Goal: Task Accomplishment & Management: Manage account settings

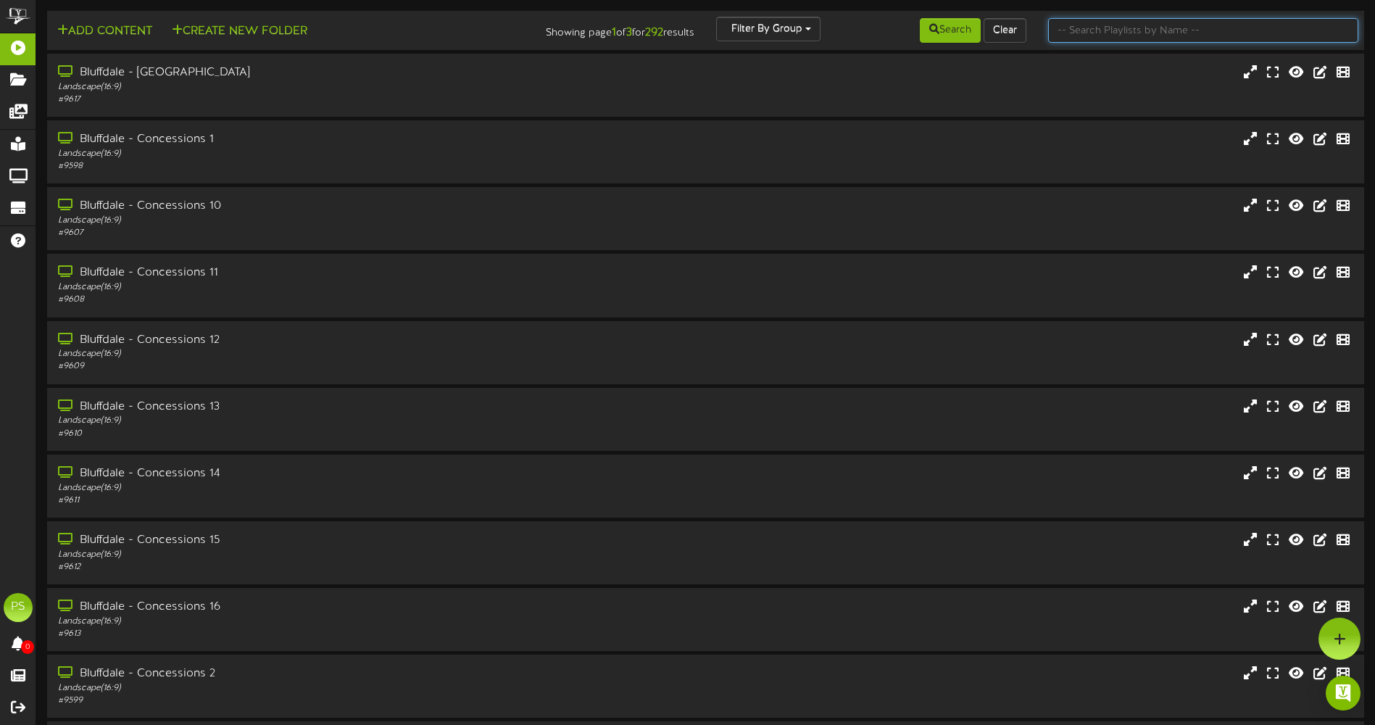
click at [1140, 30] on input "text" at bounding box center [1203, 30] width 310 height 25
type input "q"
click at [942, 32] on button "Search" at bounding box center [950, 30] width 61 height 25
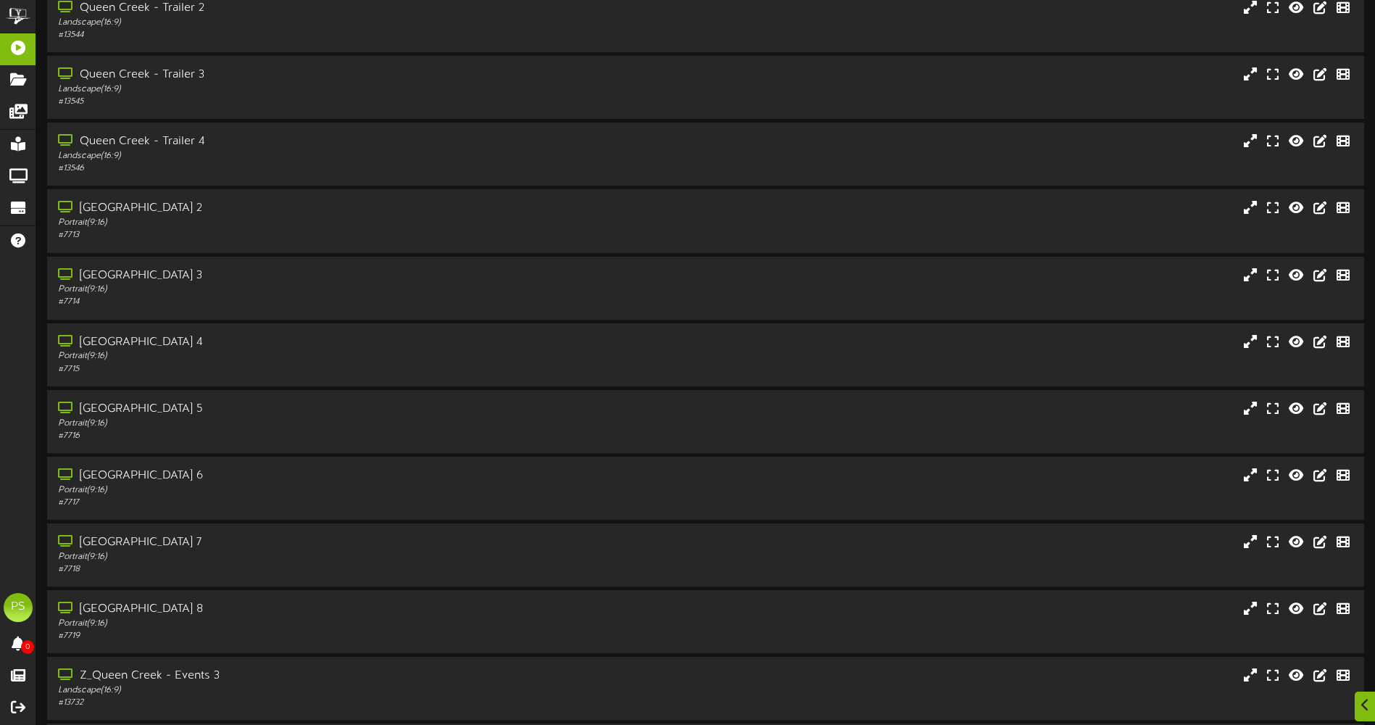
scroll to position [1788, 0]
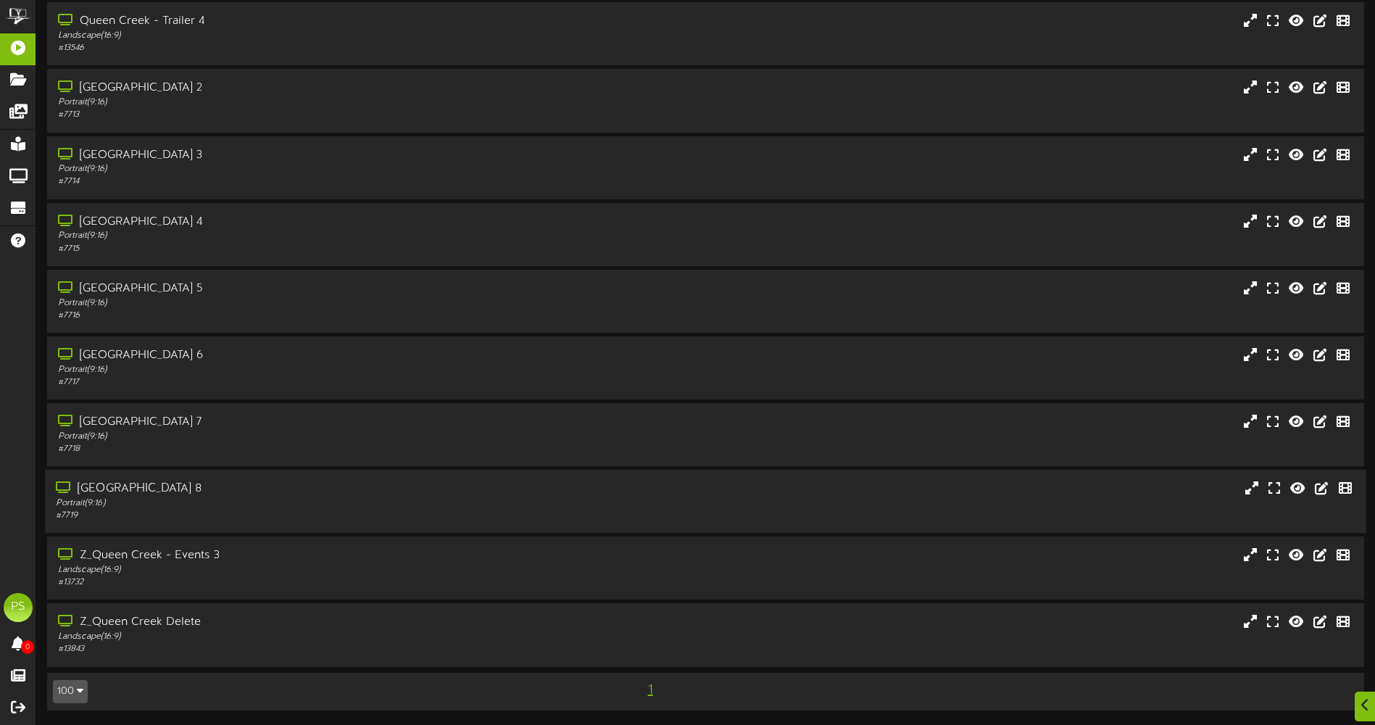
click at [252, 512] on div "# 7719" at bounding box center [320, 516] width 528 height 12
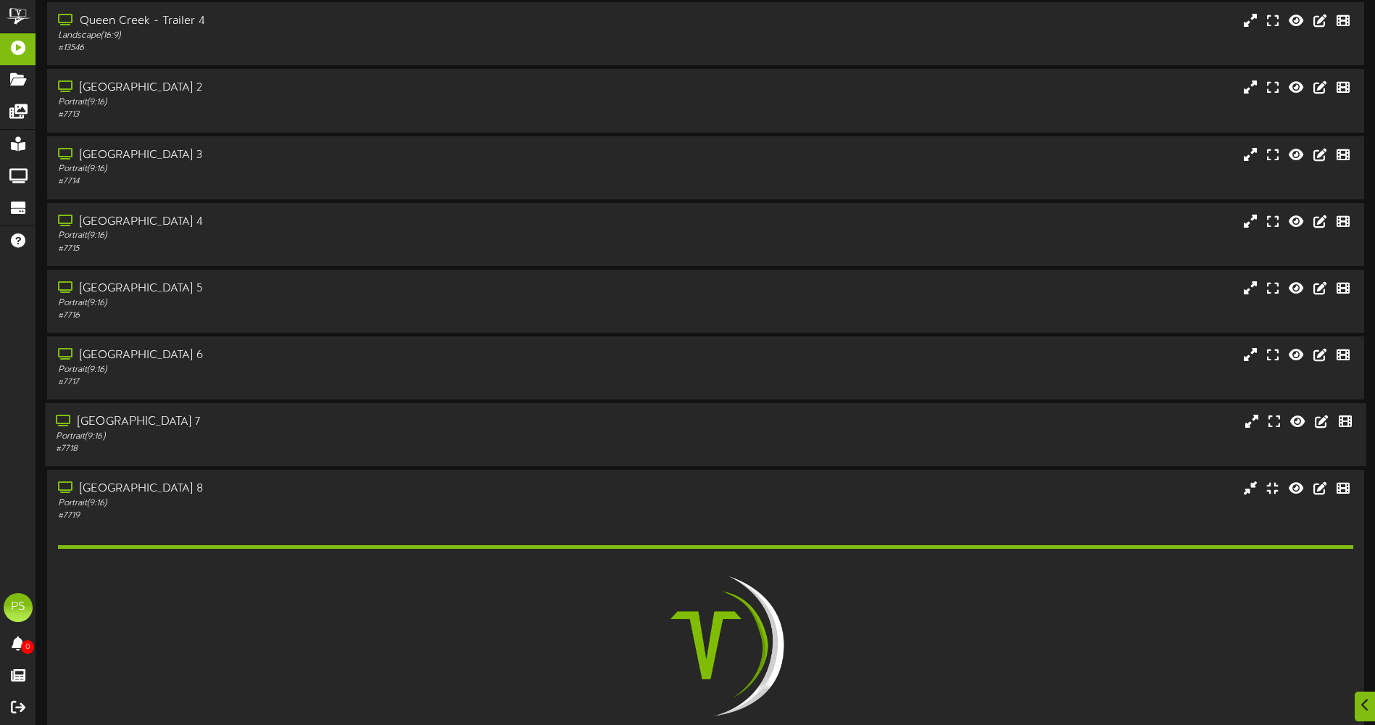
click at [258, 441] on div "Portrait ( 9:16 )" at bounding box center [320, 437] width 528 height 12
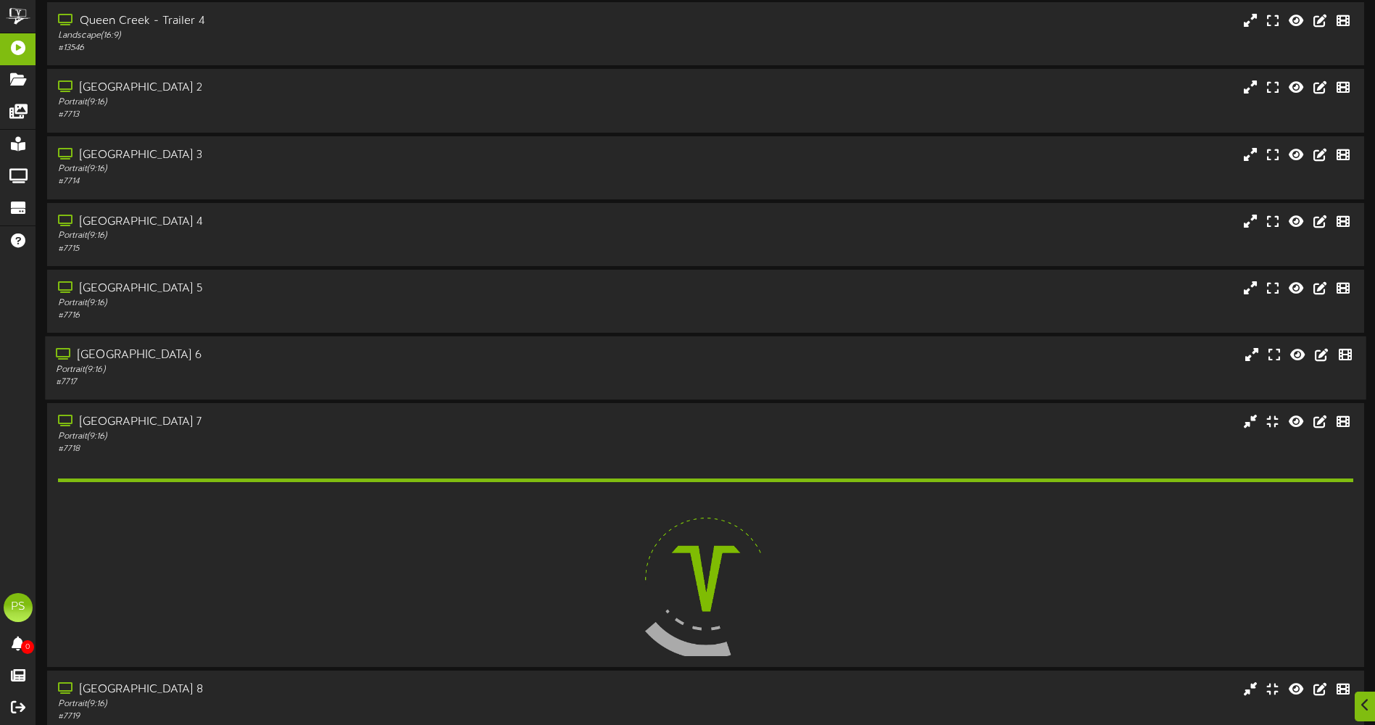
click at [265, 362] on div "[GEOGRAPHIC_DATA] 6" at bounding box center [320, 355] width 528 height 17
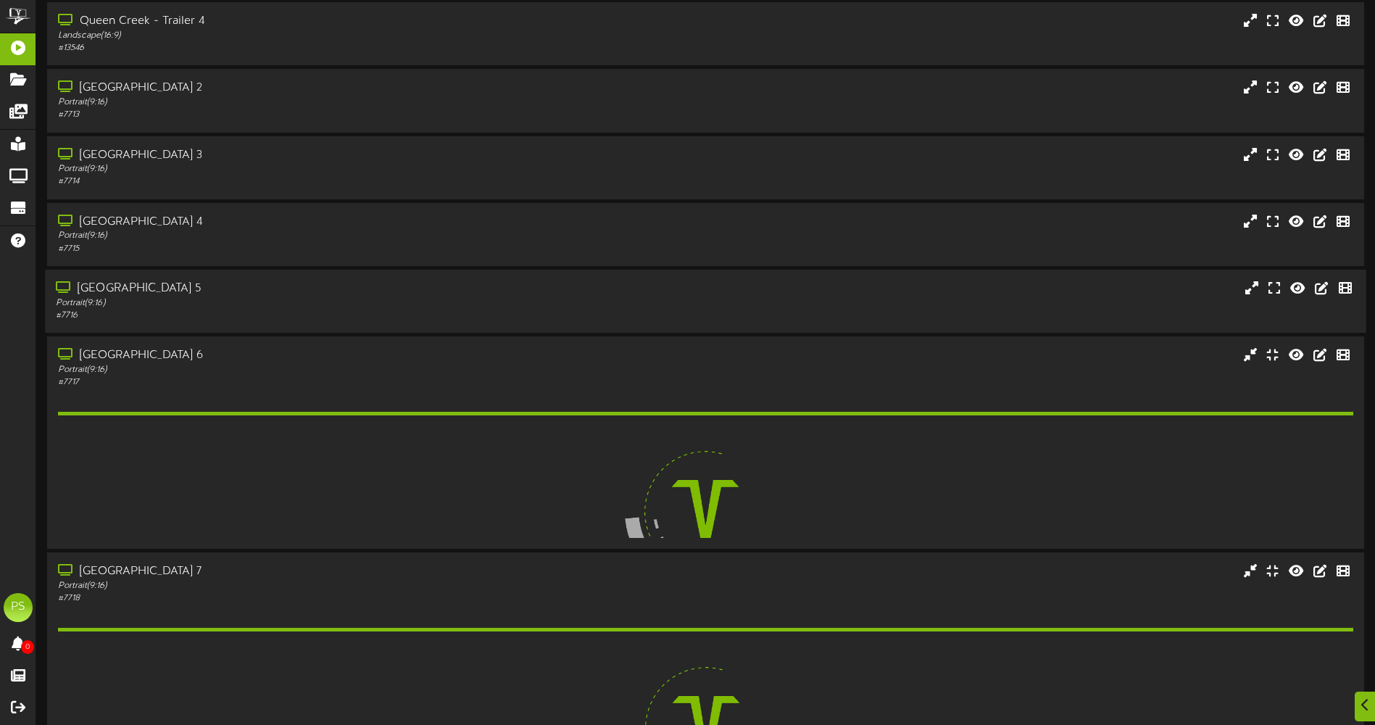
click at [268, 301] on div "Portrait ( 9:16 )" at bounding box center [320, 303] width 528 height 12
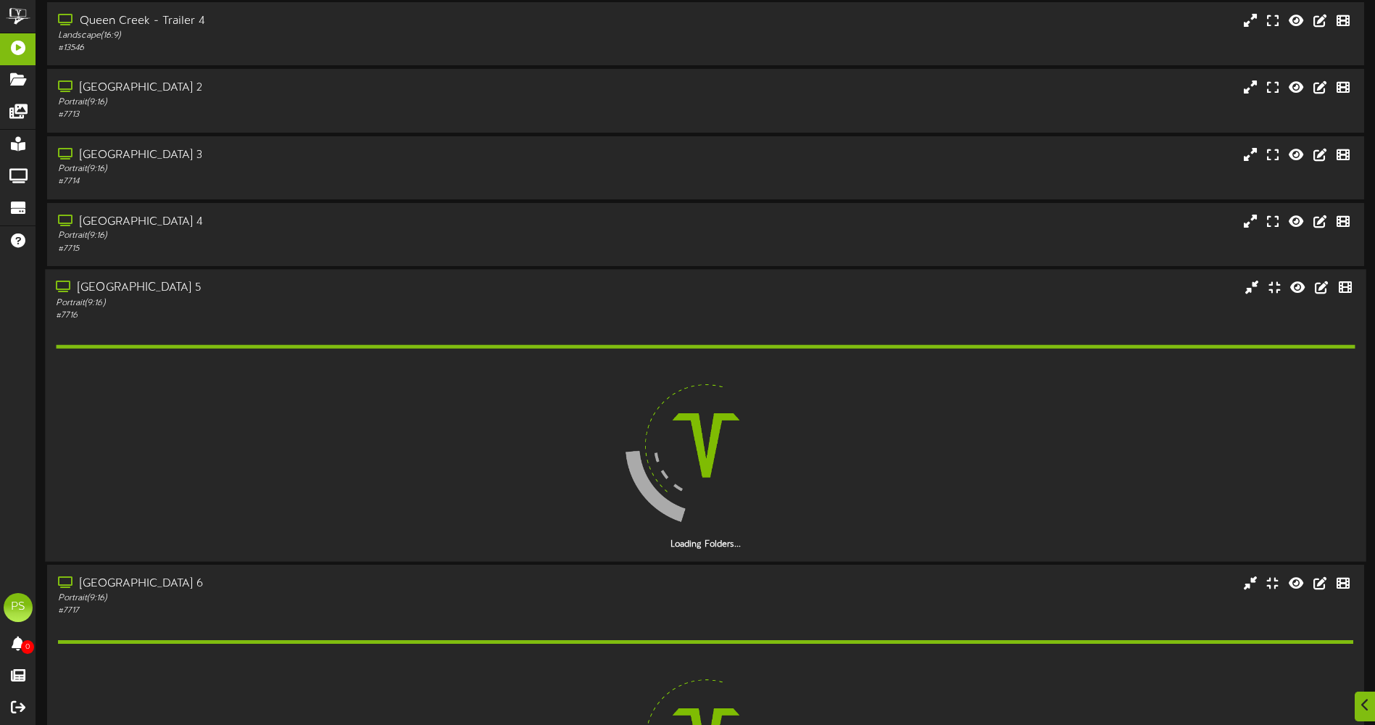
click at [289, 296] on div "Portrait ( 9:16 )" at bounding box center [320, 302] width 528 height 12
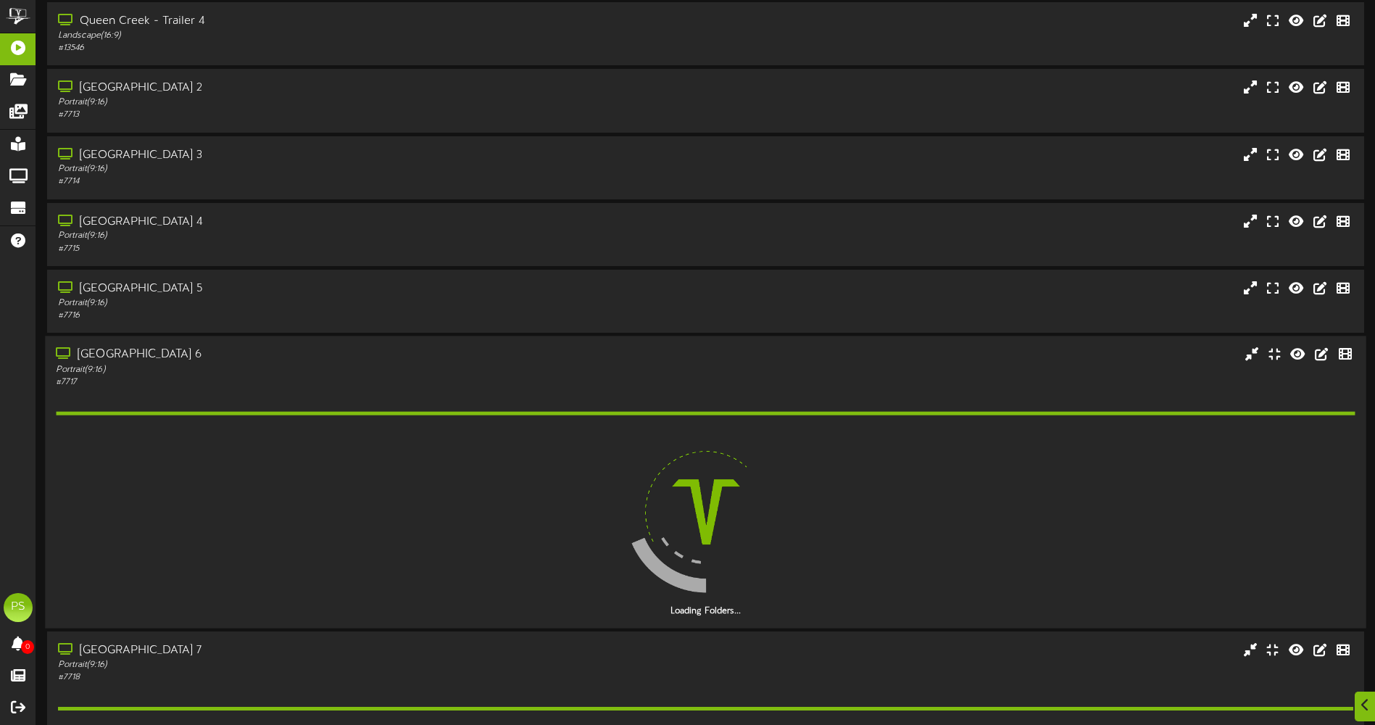
click at [303, 352] on div "[GEOGRAPHIC_DATA] 6" at bounding box center [320, 355] width 528 height 17
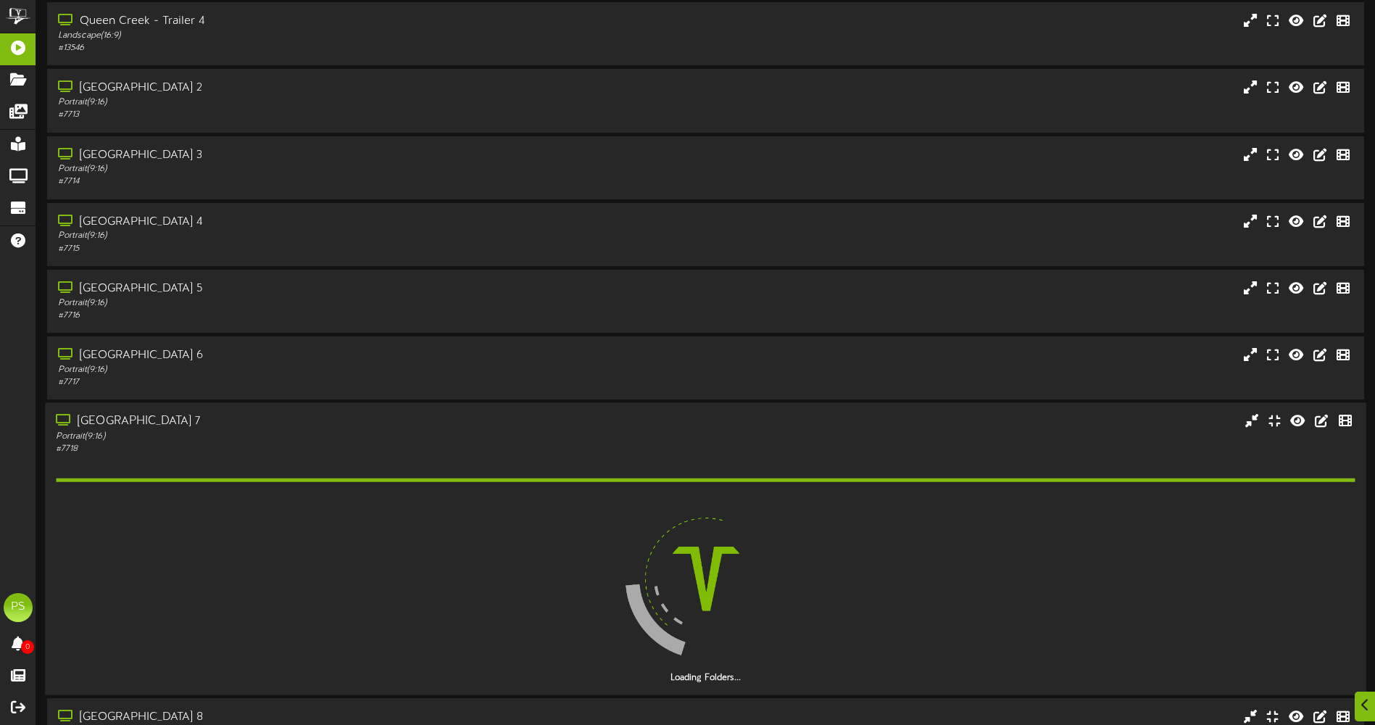
click at [306, 437] on div "Portrait ( 9:16 )" at bounding box center [320, 436] width 528 height 12
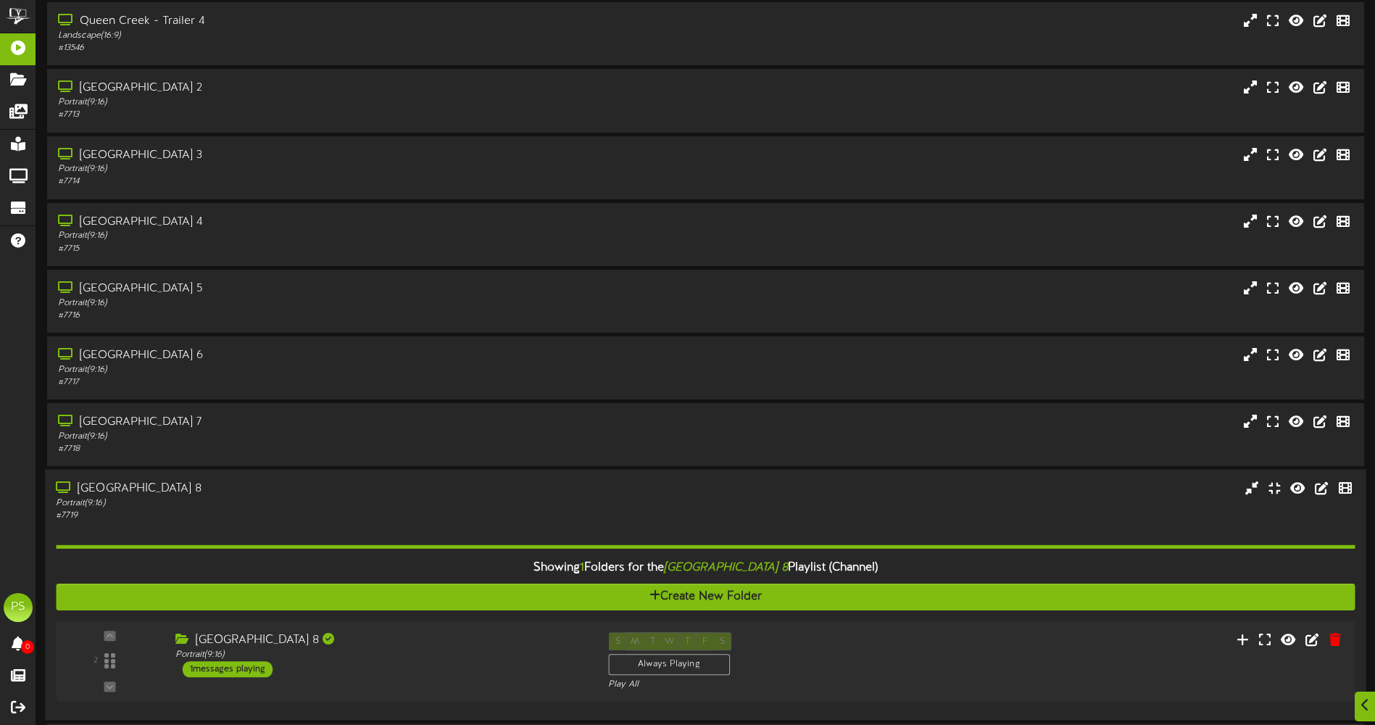
click at [301, 491] on div "[GEOGRAPHIC_DATA] 8" at bounding box center [320, 489] width 528 height 17
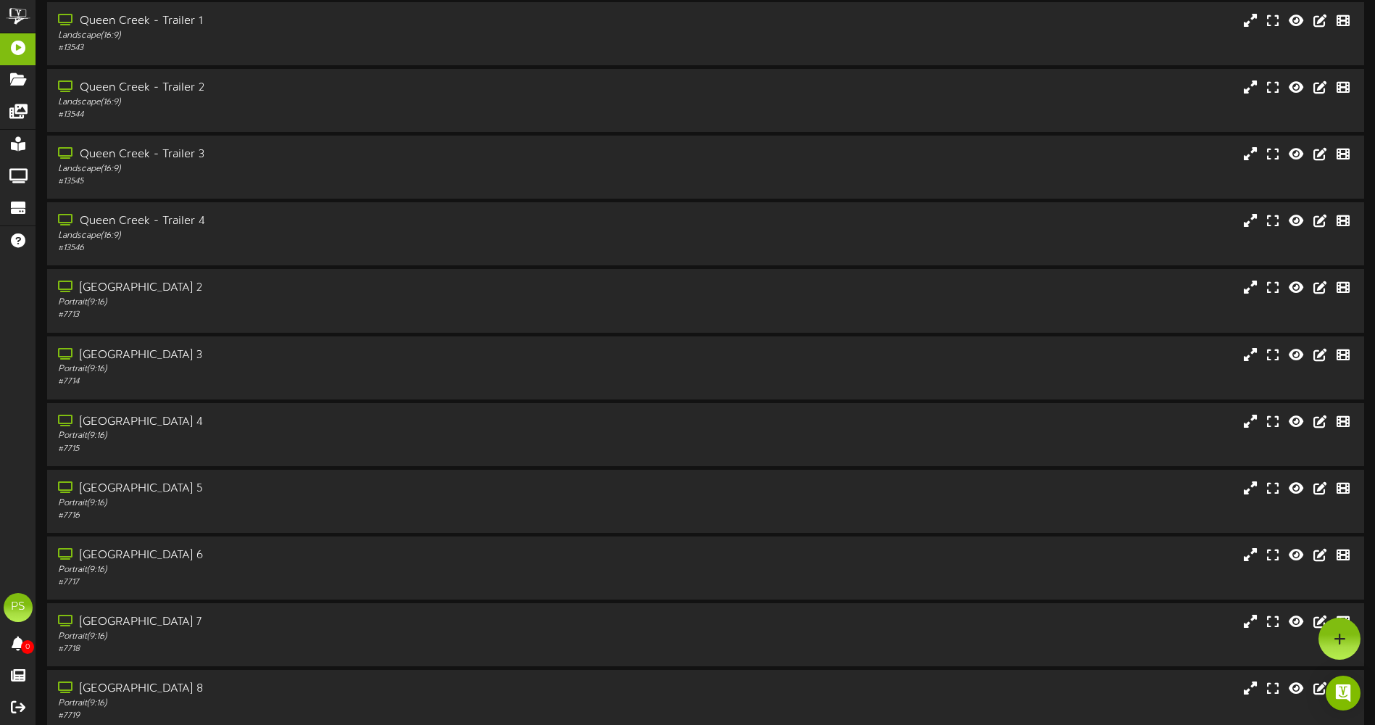
scroll to position [1353, 0]
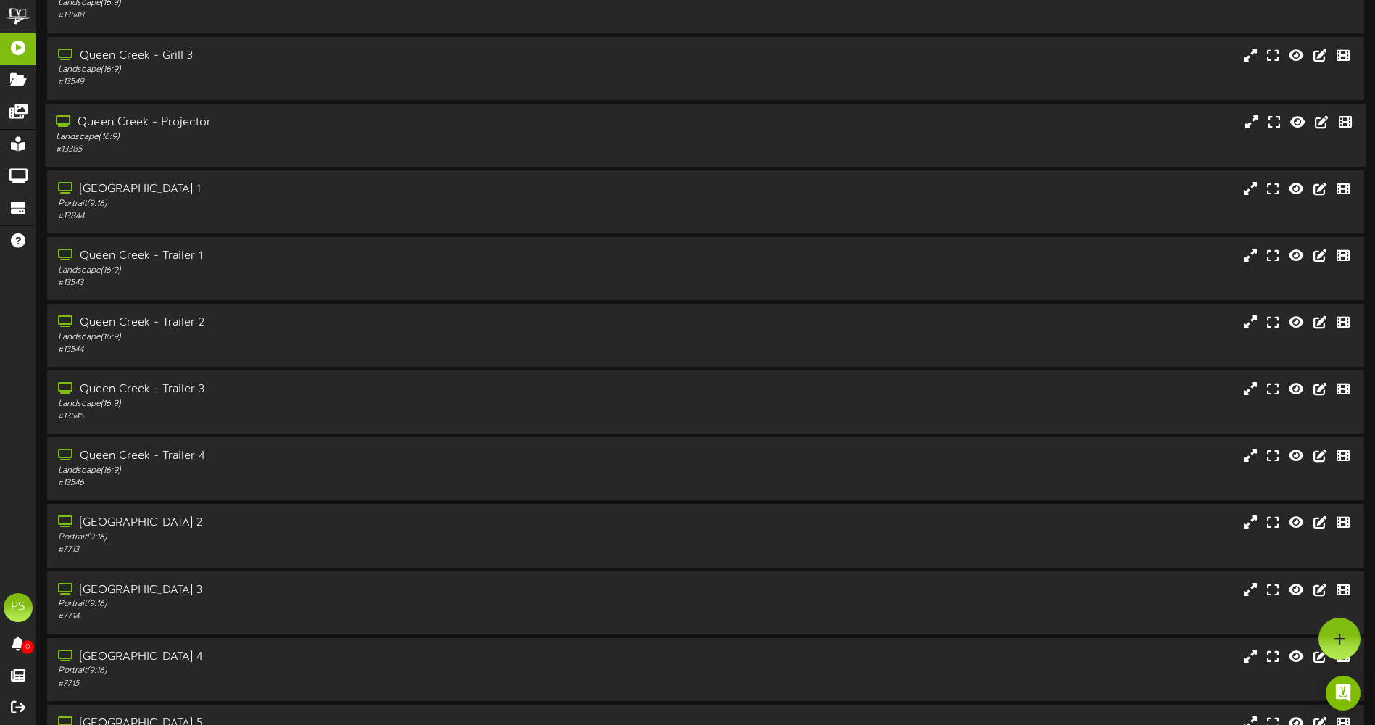
click at [329, 137] on div "Landscape ( 16:9 )" at bounding box center [320, 136] width 528 height 12
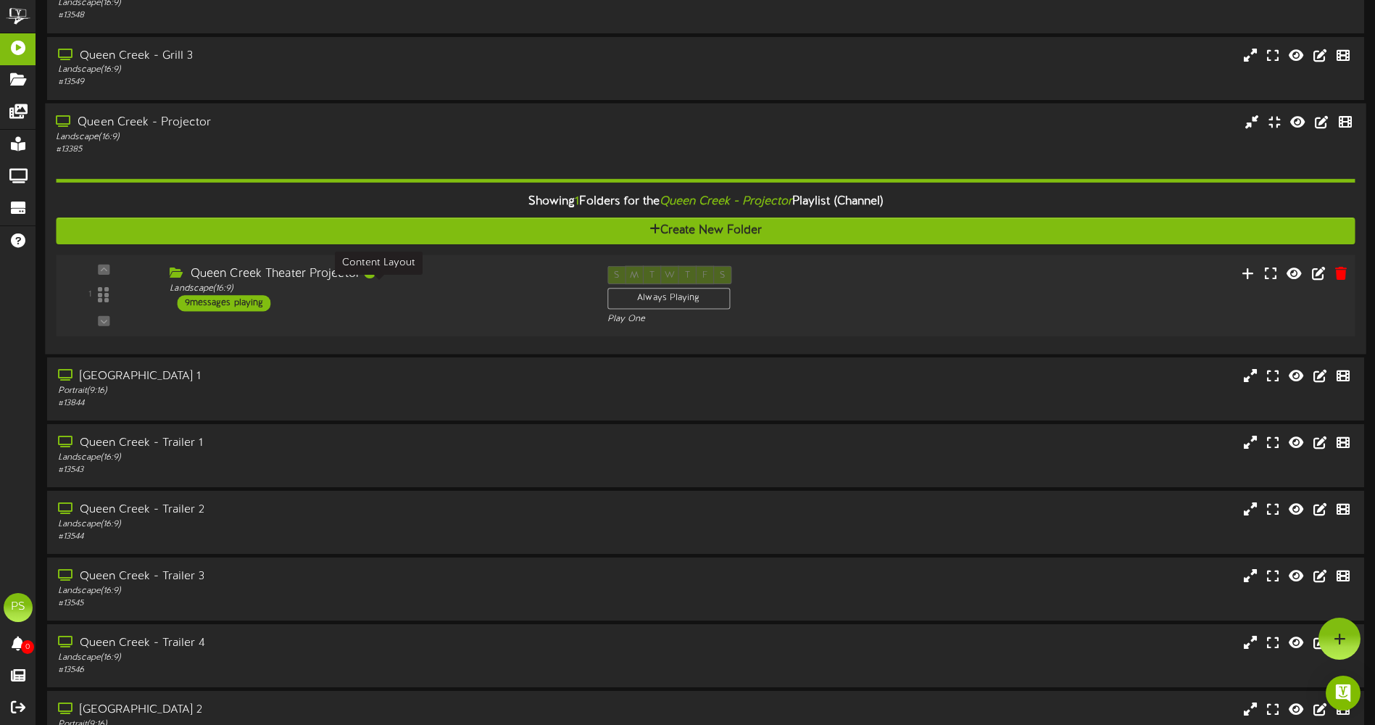
click at [459, 291] on div "Landscape ( 16:9 )" at bounding box center [377, 288] width 415 height 12
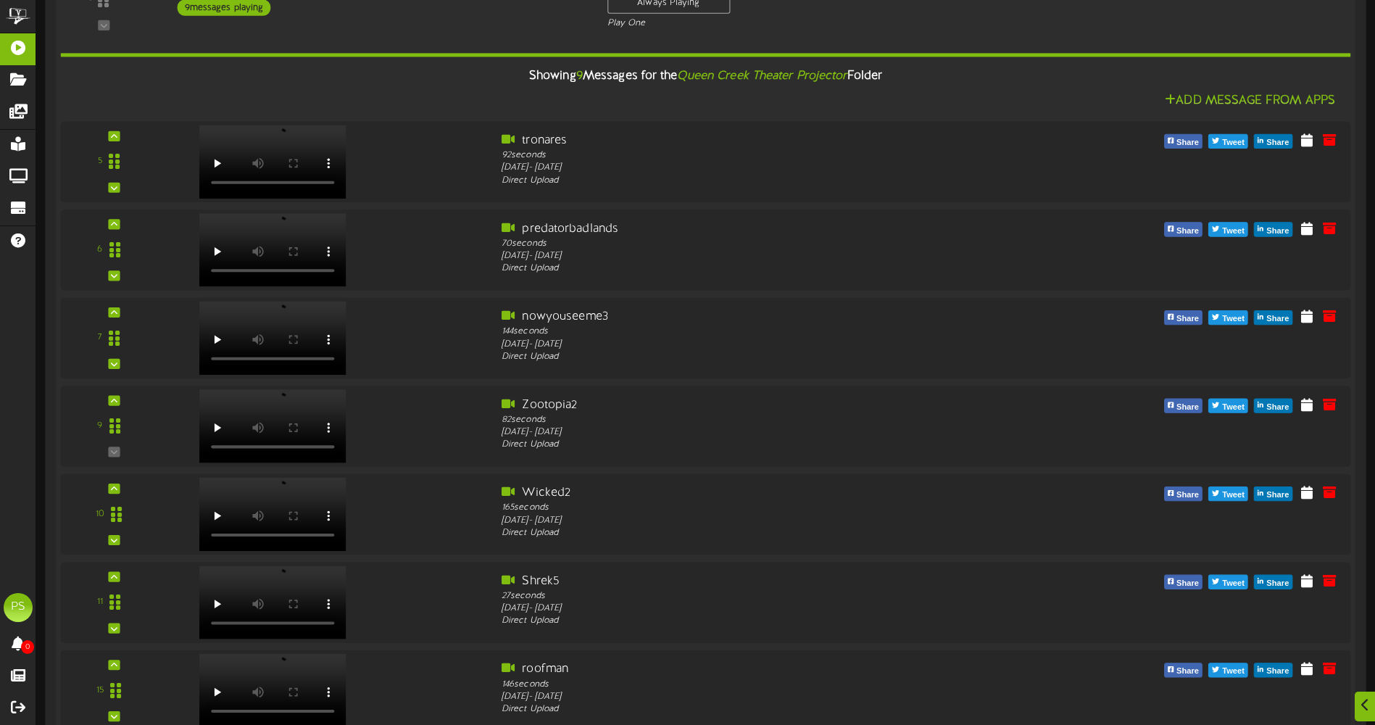
scroll to position [1641, 0]
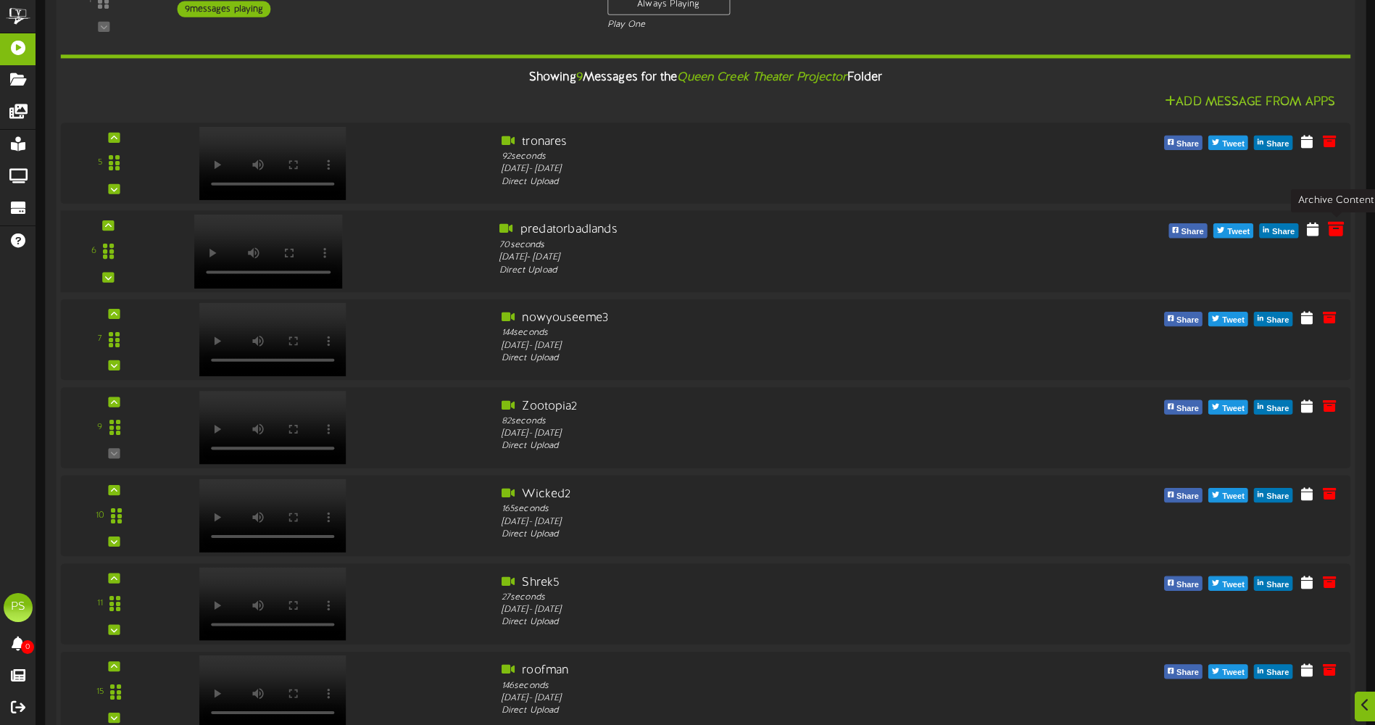
click at [1339, 233] on icon at bounding box center [1336, 228] width 16 height 16
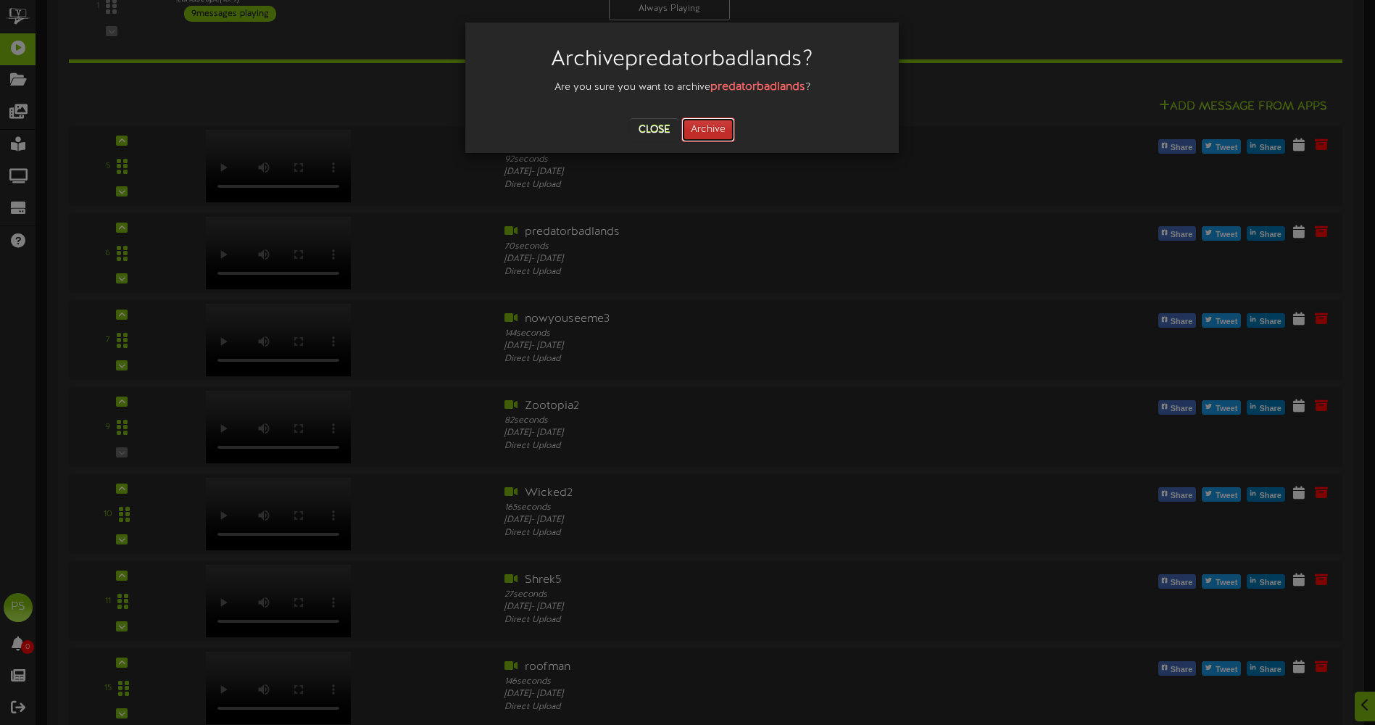
click at [708, 128] on button "Archive" at bounding box center [708, 129] width 54 height 25
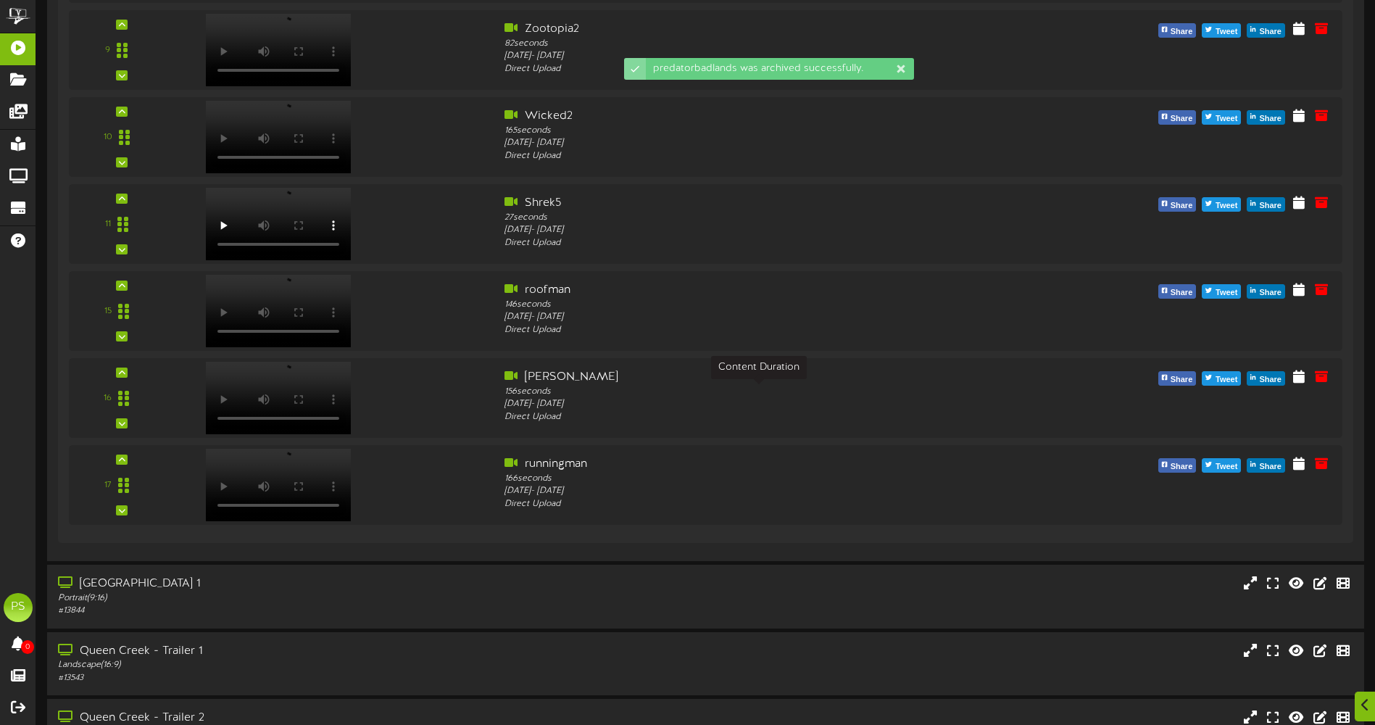
scroll to position [1859, 0]
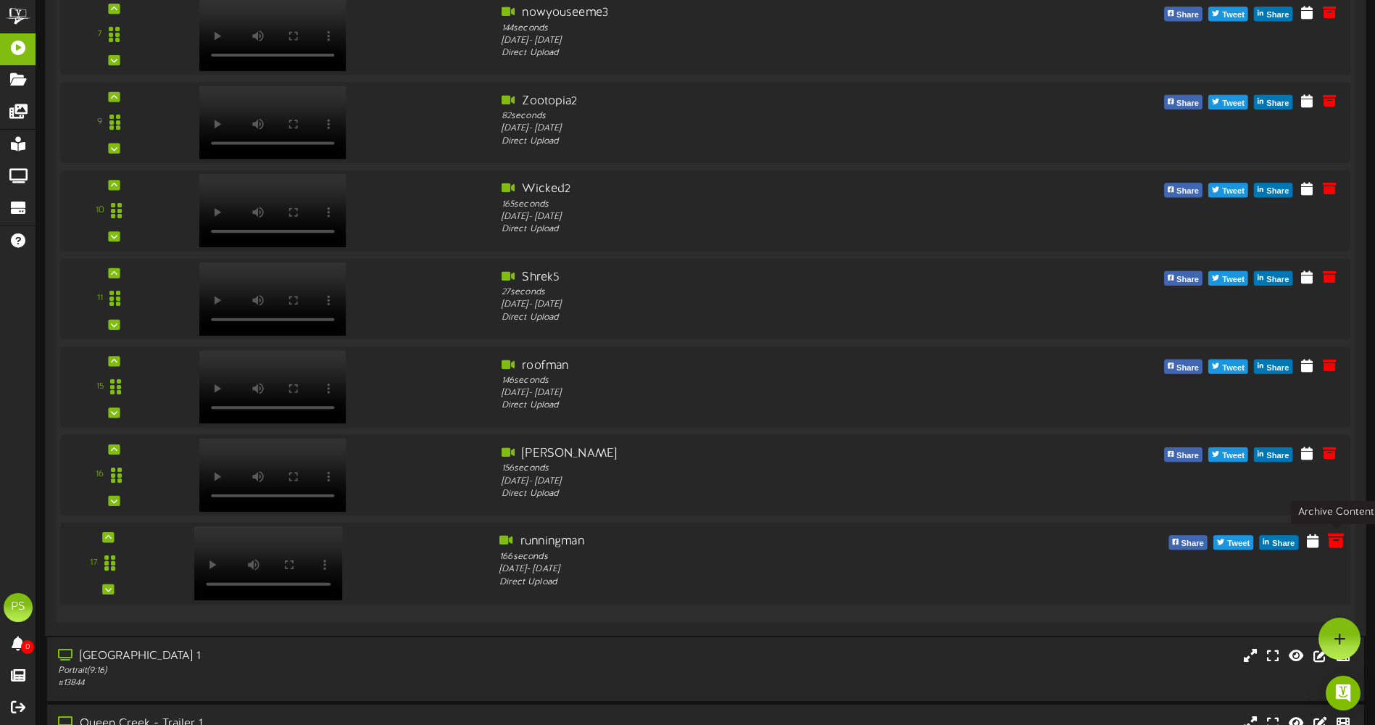
click at [1341, 544] on icon at bounding box center [1336, 540] width 16 height 16
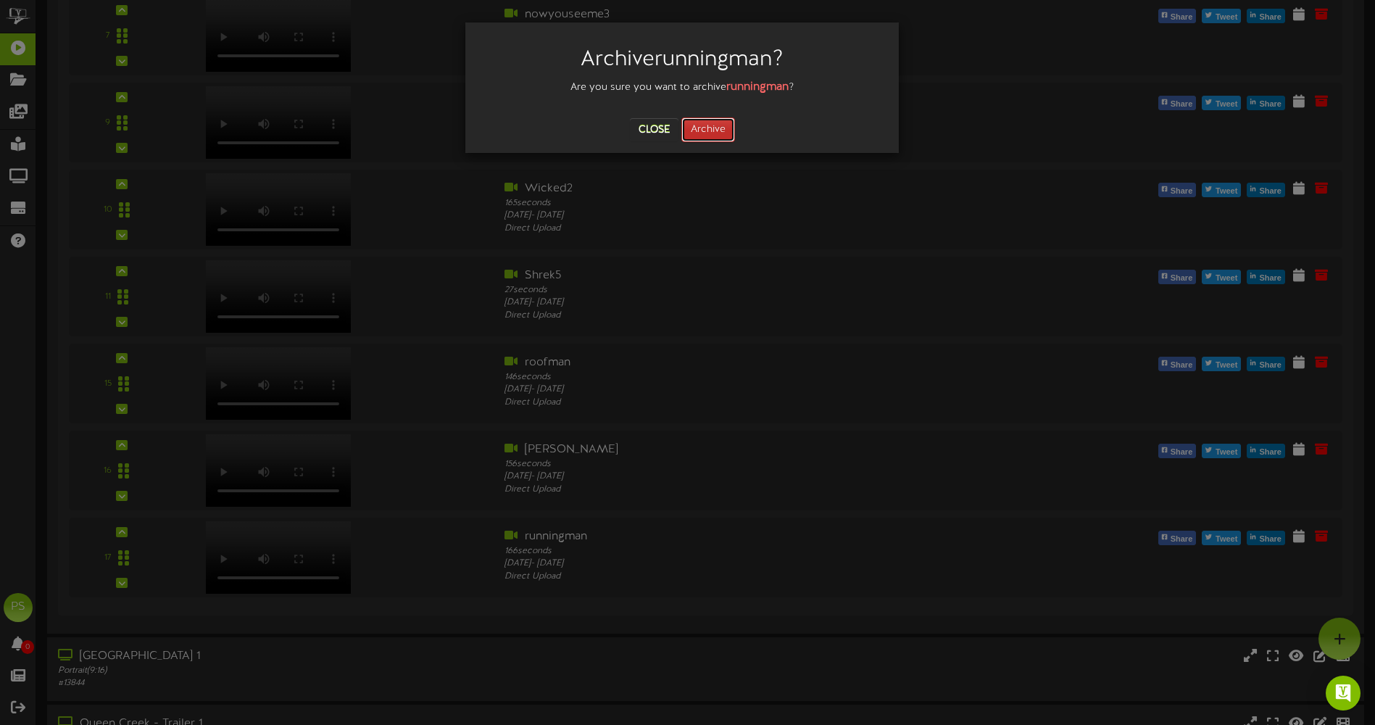
click at [713, 130] on button "Archive" at bounding box center [708, 129] width 54 height 25
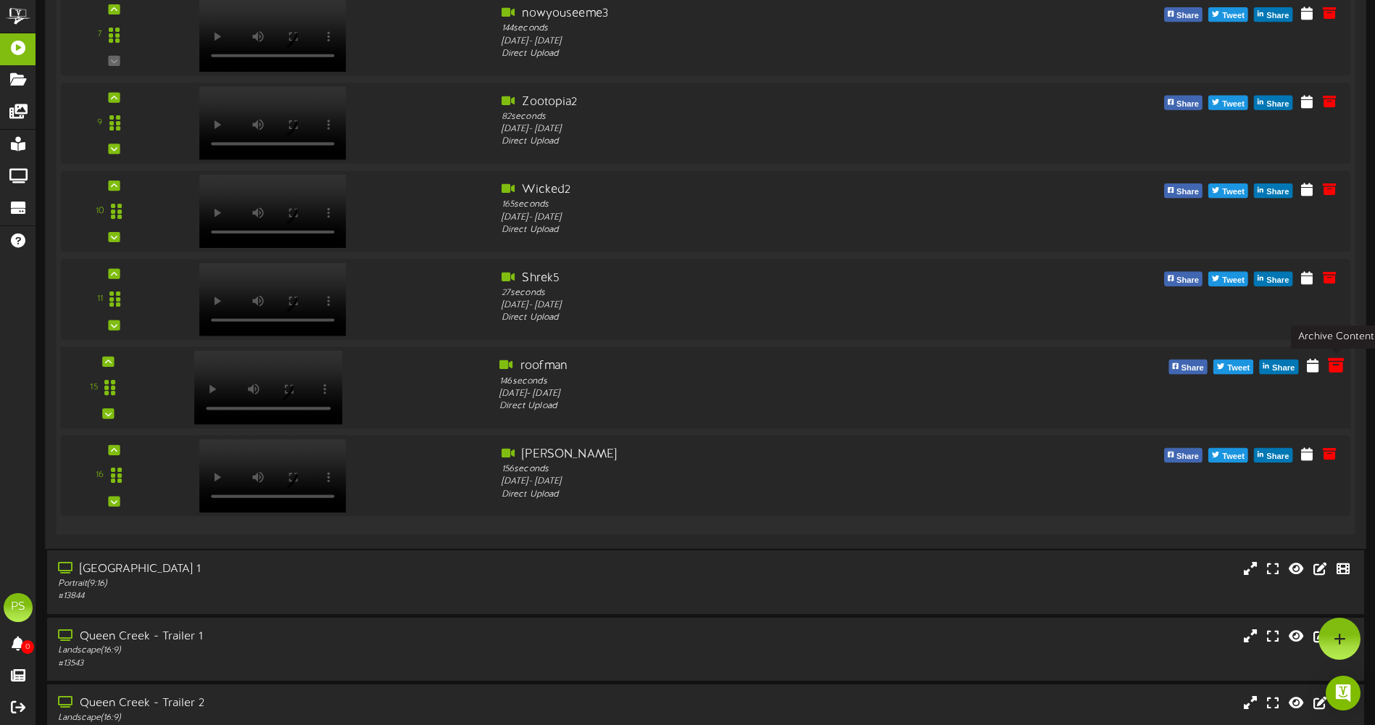
click at [1336, 368] on icon at bounding box center [1336, 365] width 16 height 16
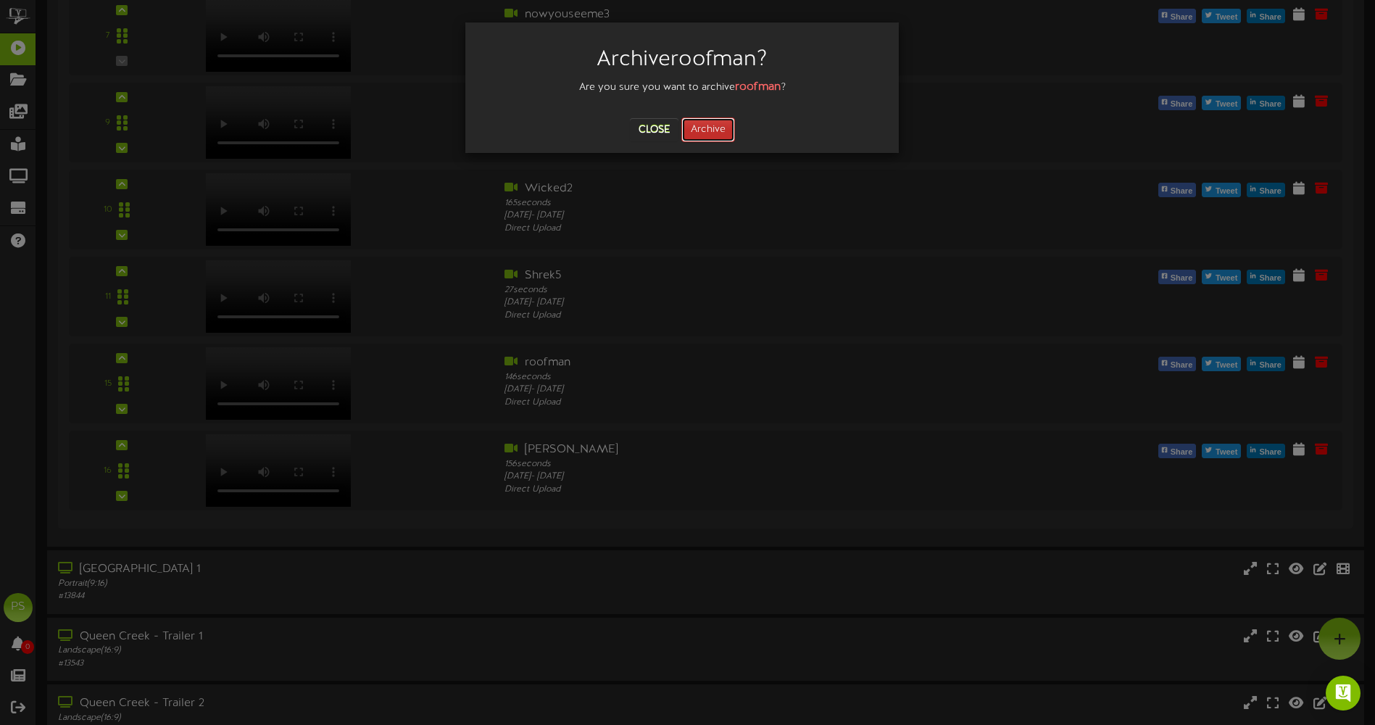
click at [710, 136] on button "Archive" at bounding box center [708, 129] width 54 height 25
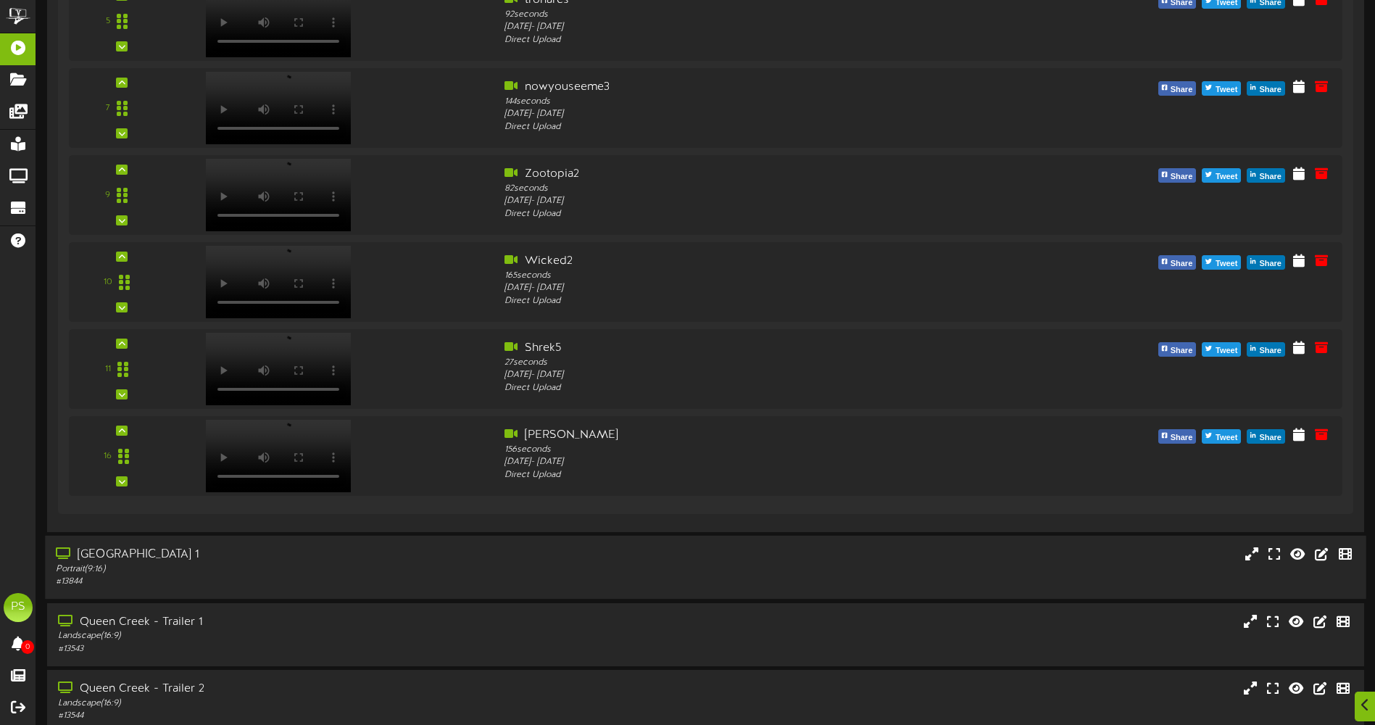
scroll to position [2004, 0]
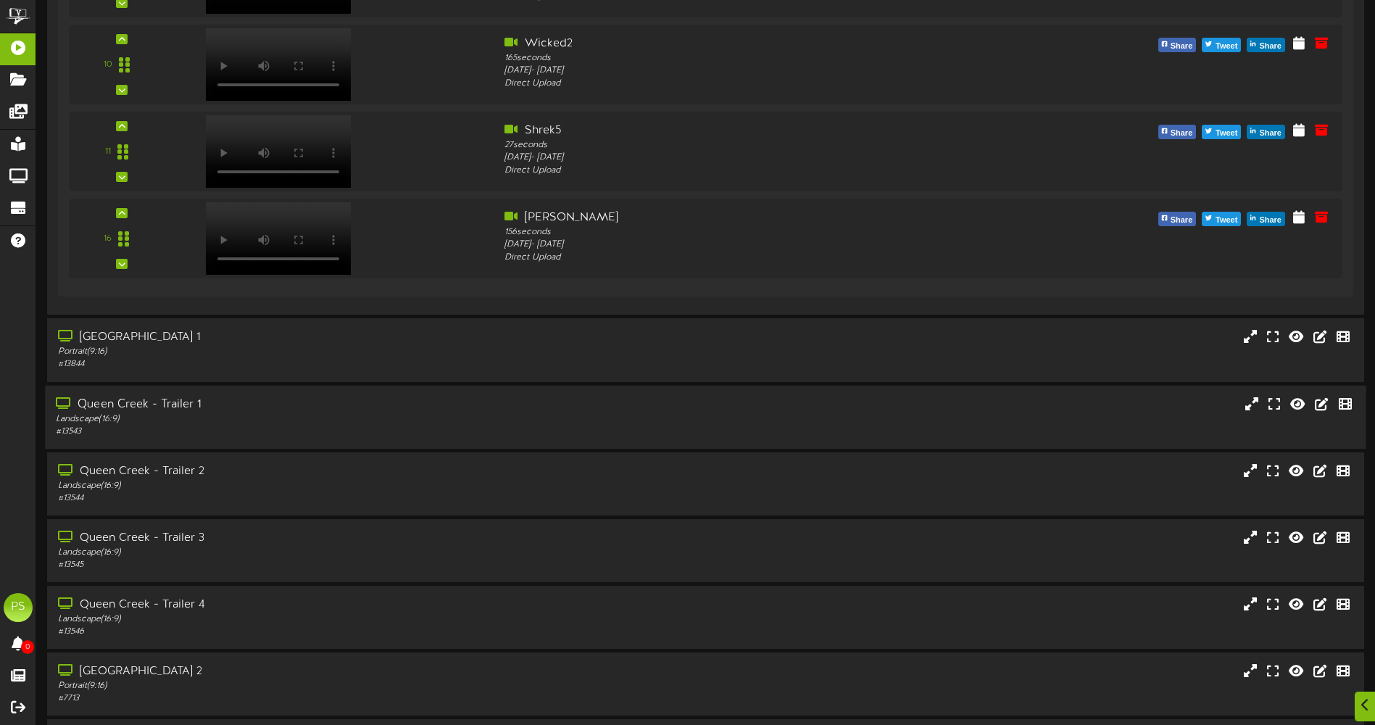
click at [378, 426] on div "# 13543" at bounding box center [320, 432] width 528 height 12
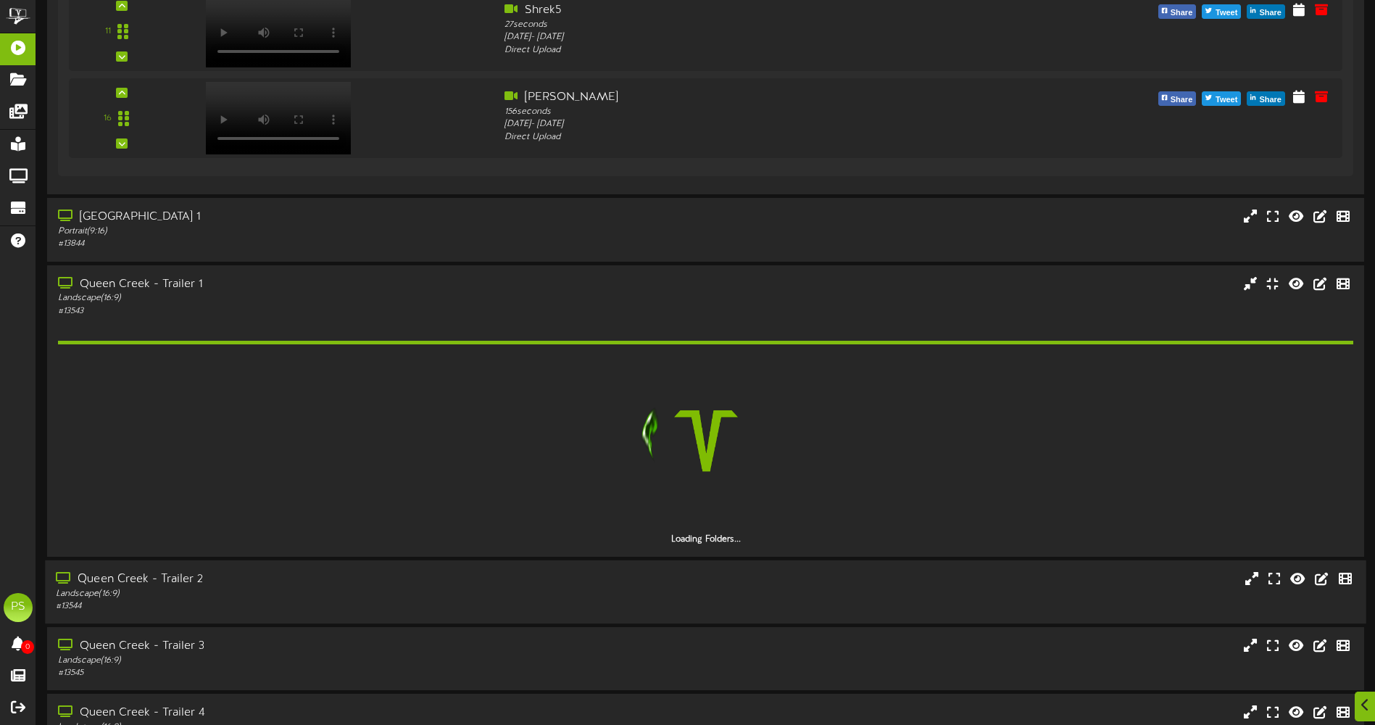
scroll to position [2221, 0]
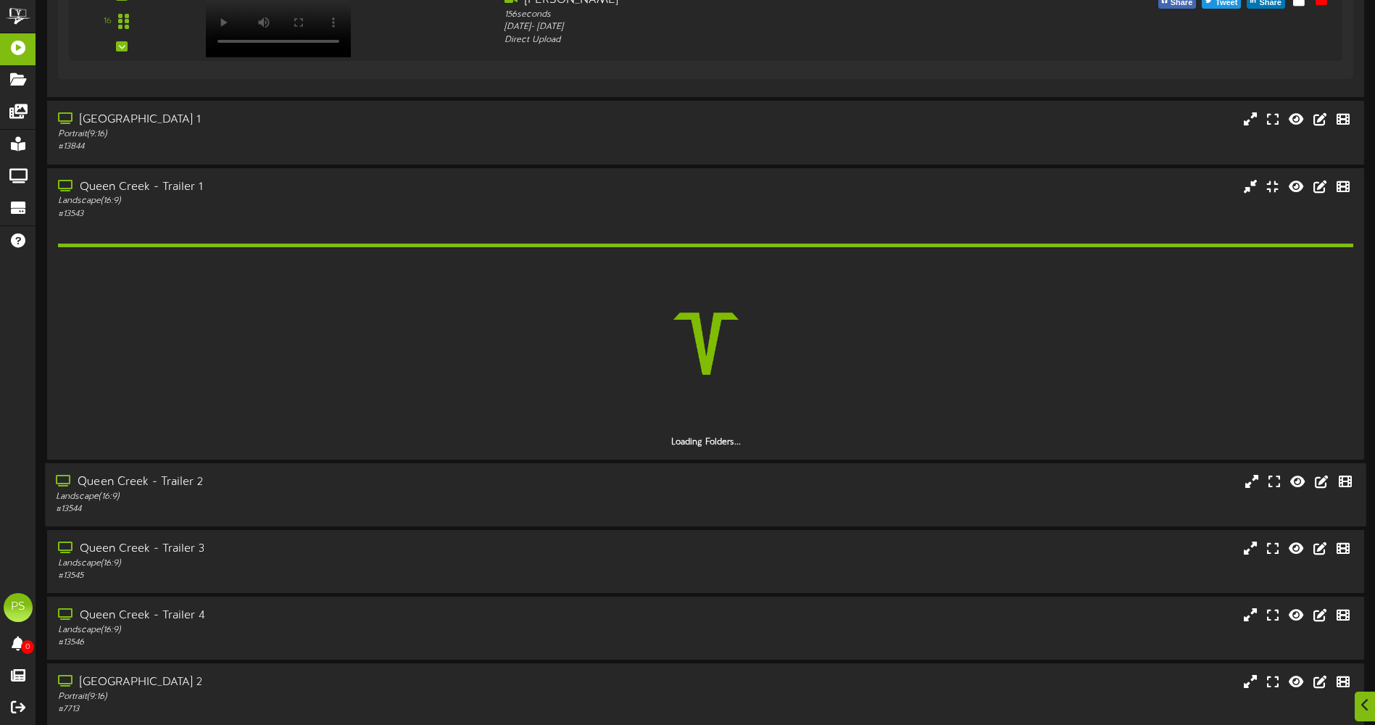
click at [367, 508] on div "# 13544" at bounding box center [320, 509] width 528 height 12
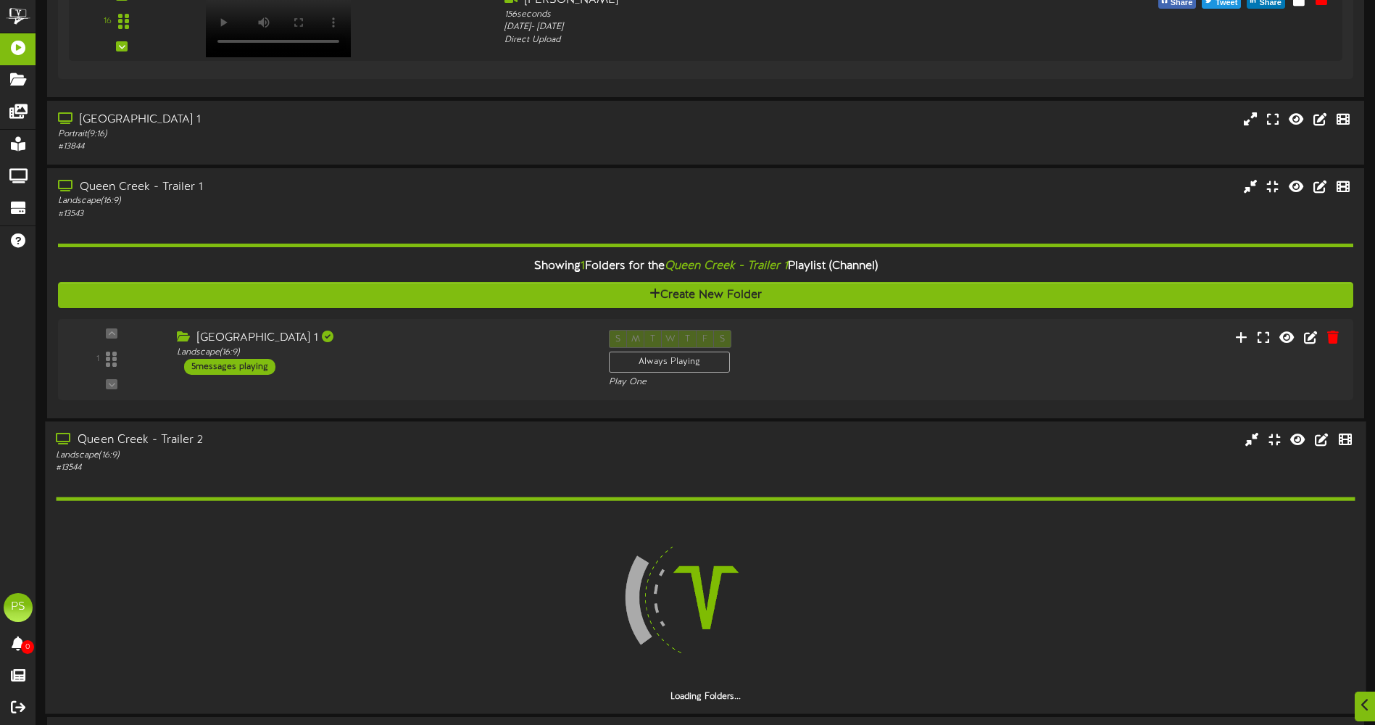
scroll to position [2439, 0]
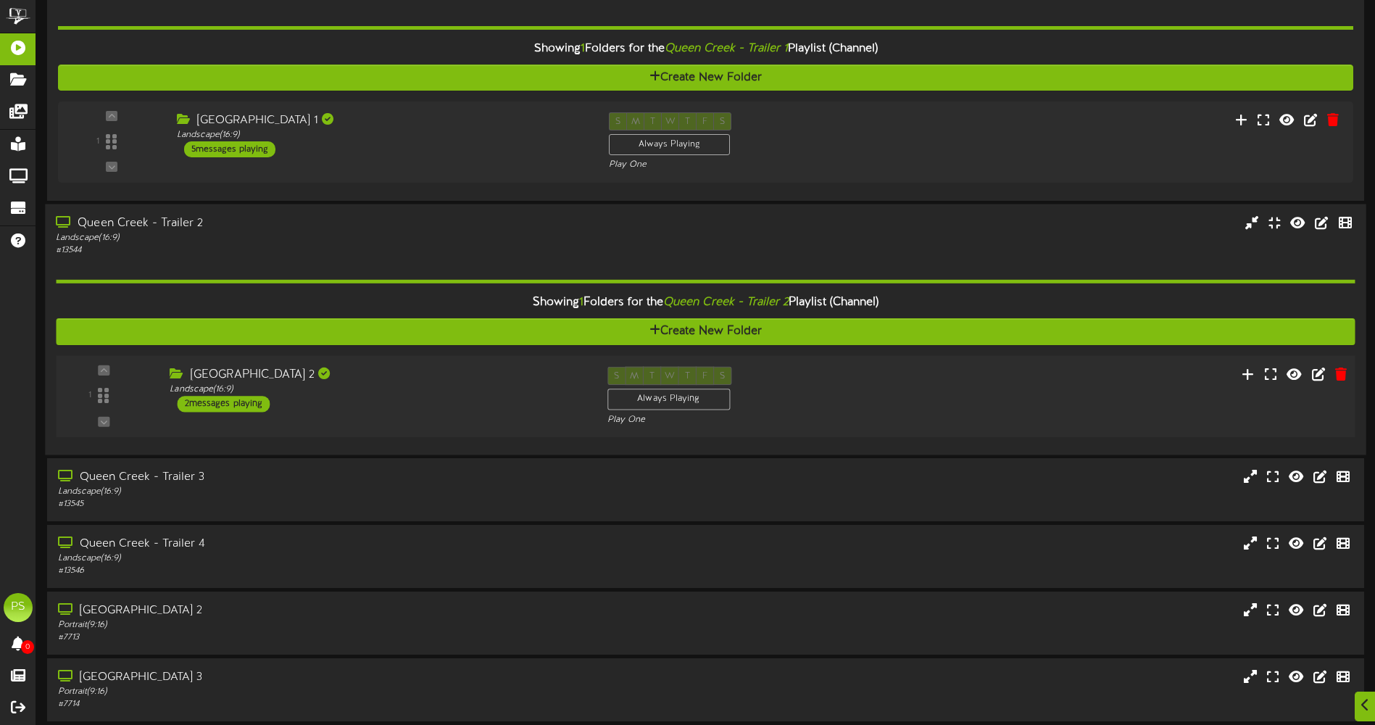
click at [412, 407] on div "[GEOGRAPHIC_DATA] 2 Landscape ( 16:9 ) 2 messages playing" at bounding box center [377, 389] width 437 height 46
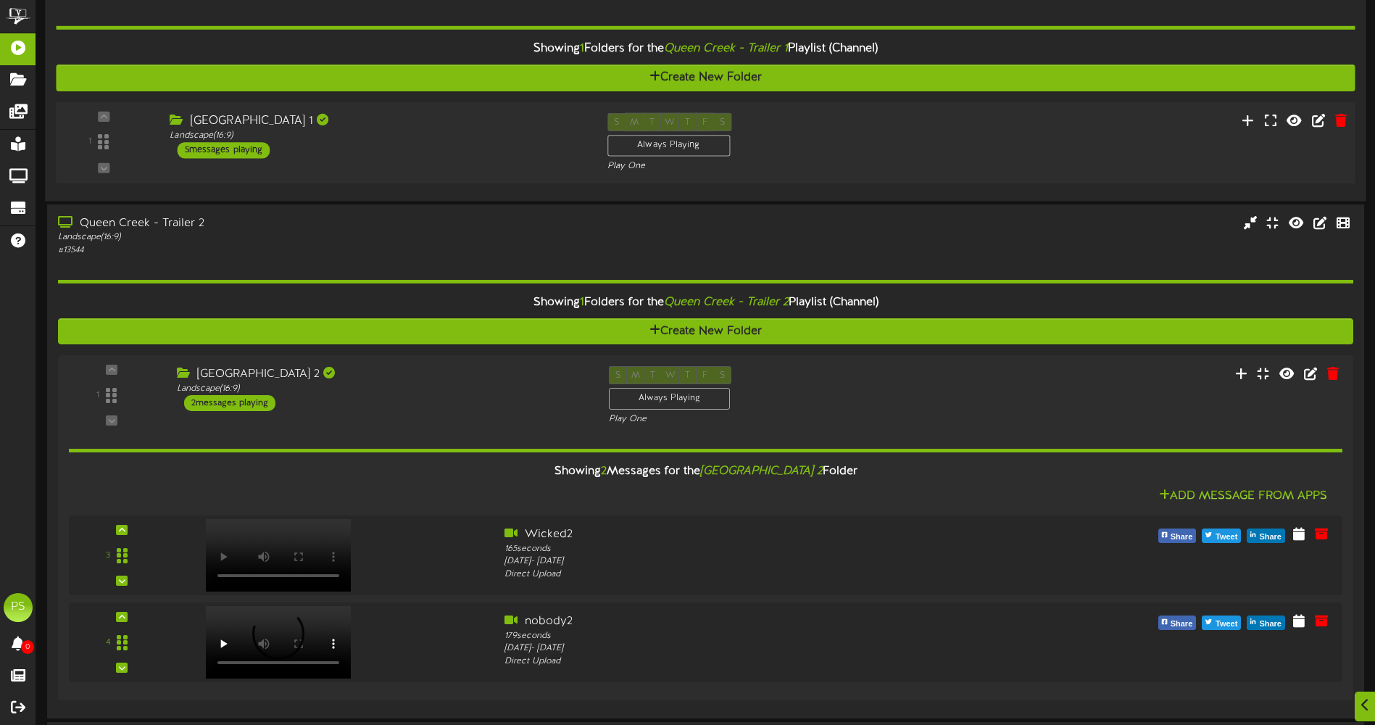
click at [463, 128] on div "[GEOGRAPHIC_DATA] 1" at bounding box center [377, 120] width 415 height 17
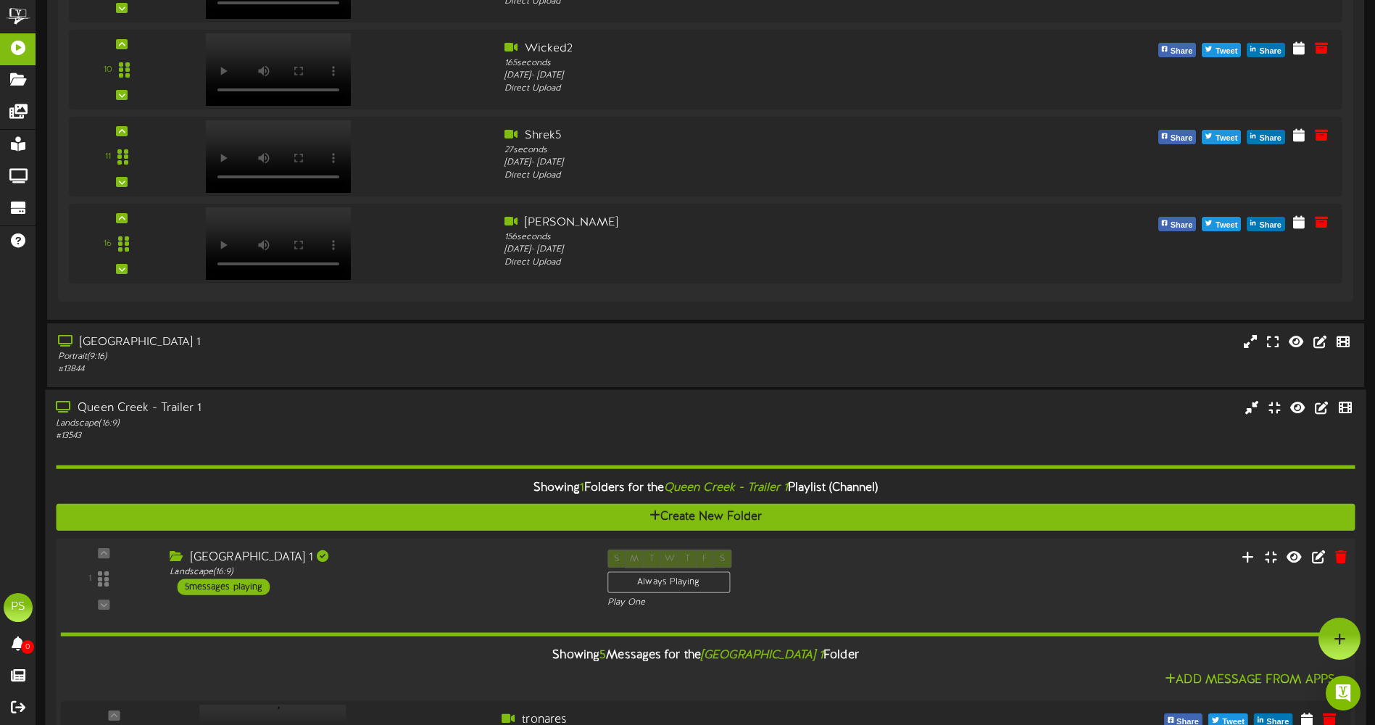
scroll to position [1713, 0]
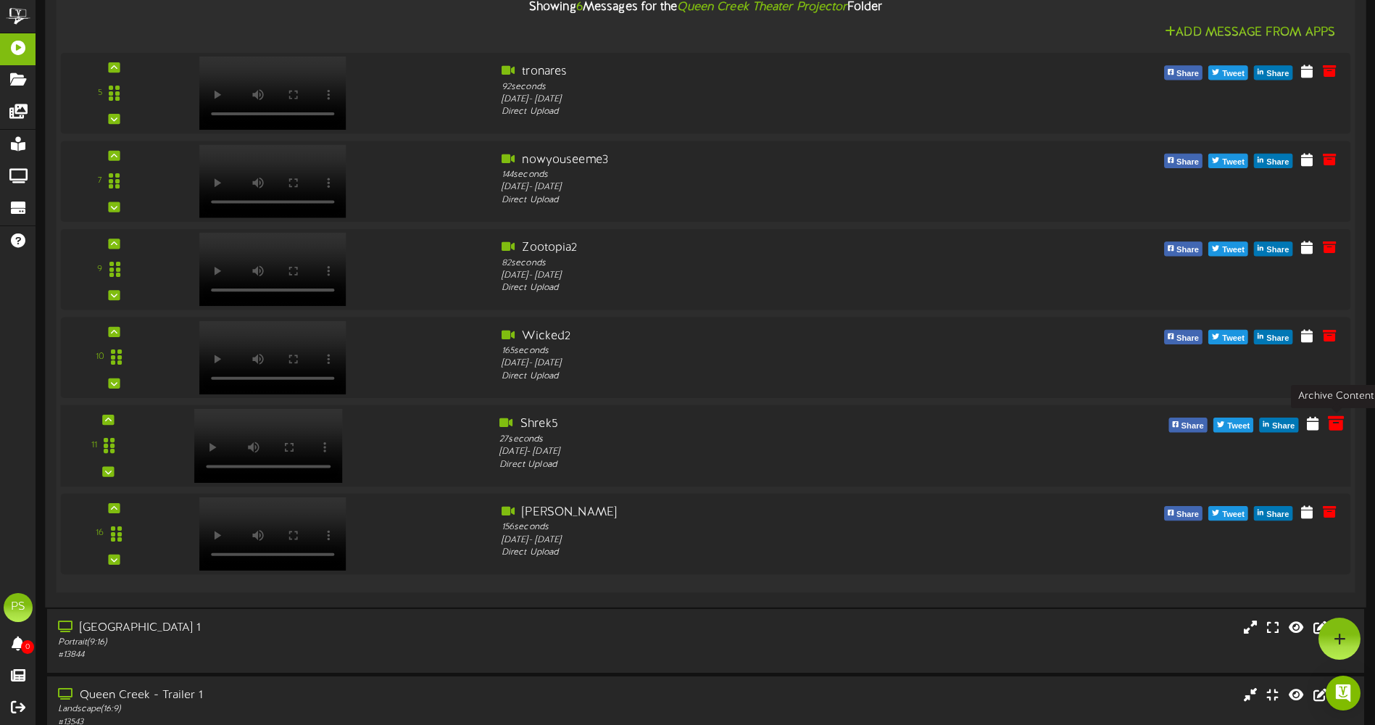
click at [1331, 426] on icon at bounding box center [1336, 423] width 16 height 16
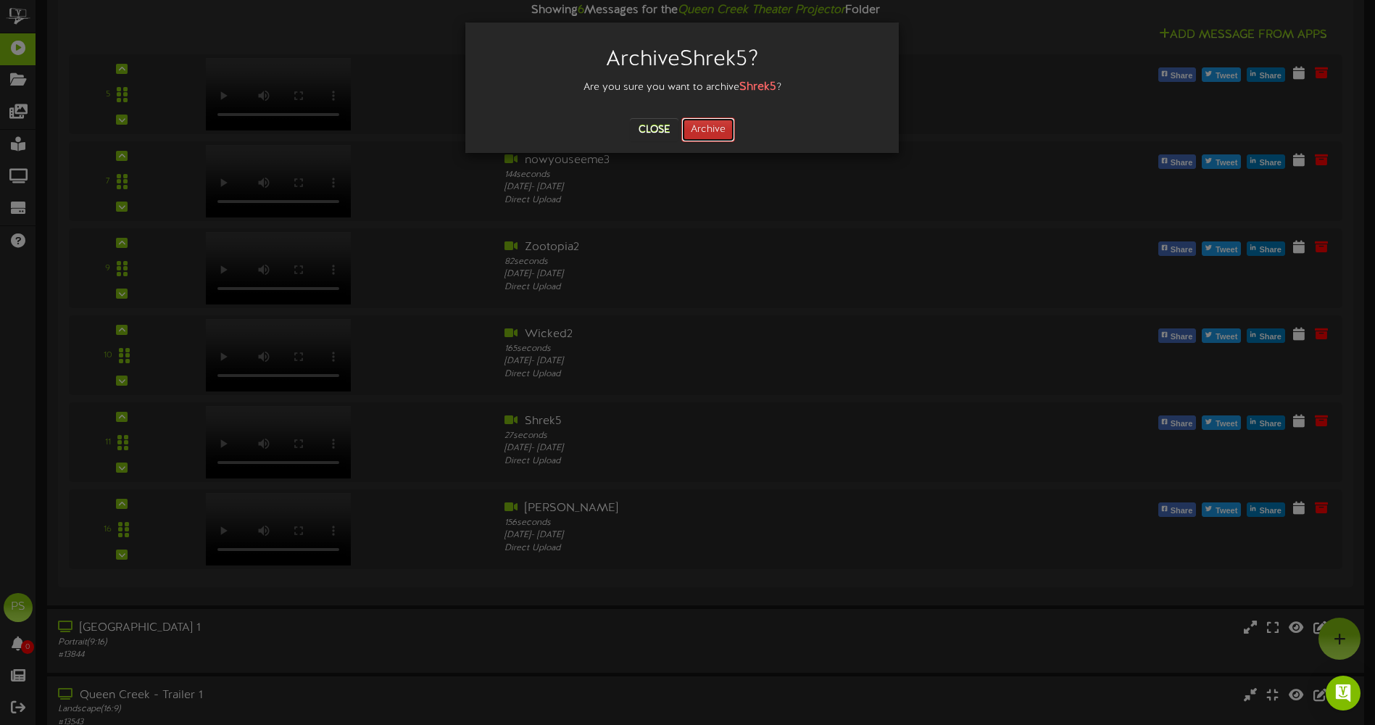
click at [712, 130] on button "Archive" at bounding box center [708, 129] width 54 height 25
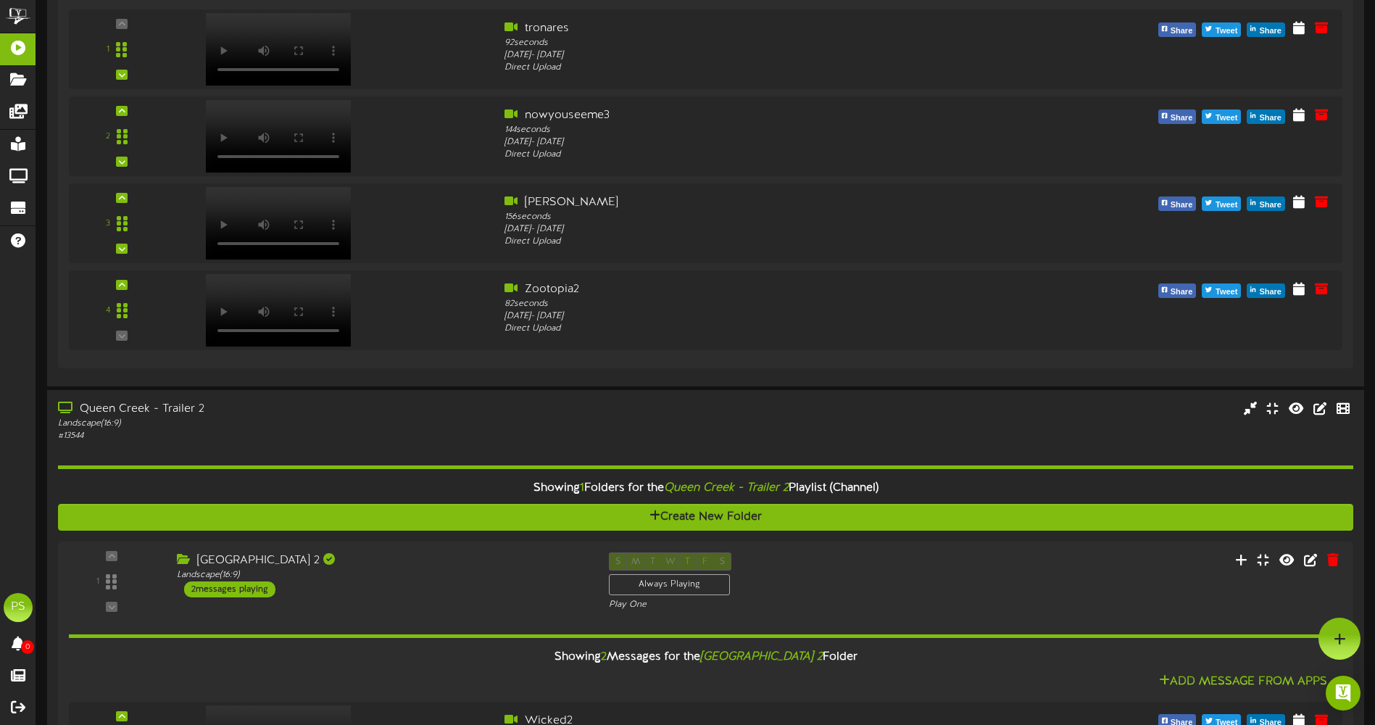
scroll to position [2583, 0]
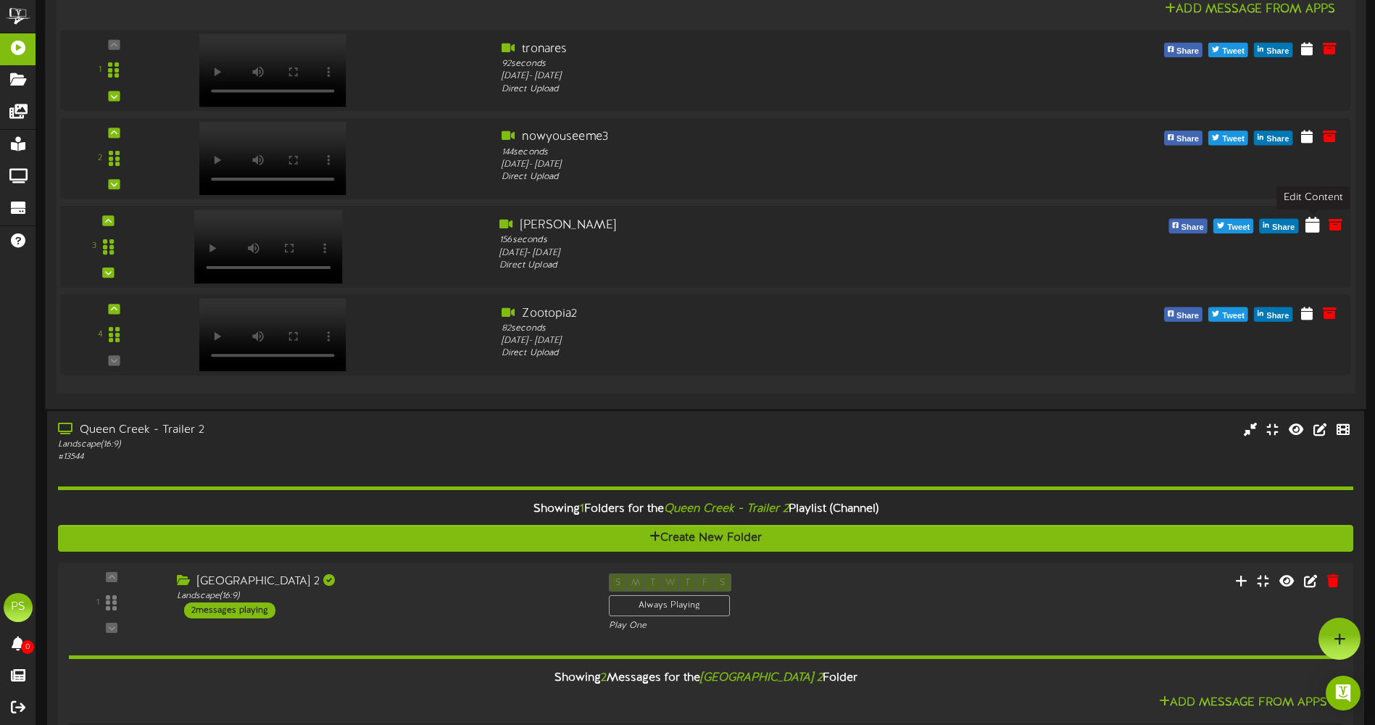
click at [1314, 231] on icon at bounding box center [1313, 223] width 14 height 16
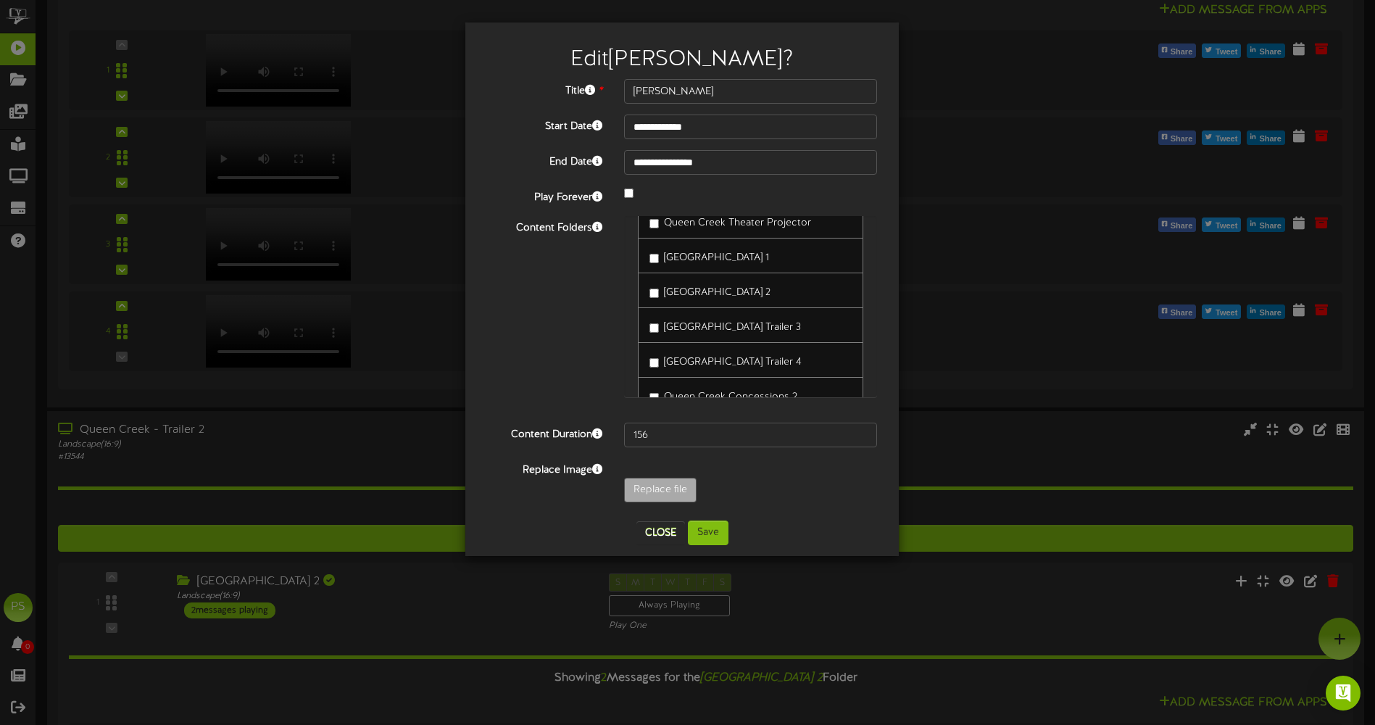
scroll to position [2970, 0]
click at [706, 531] on button "Save" at bounding box center [708, 532] width 41 height 25
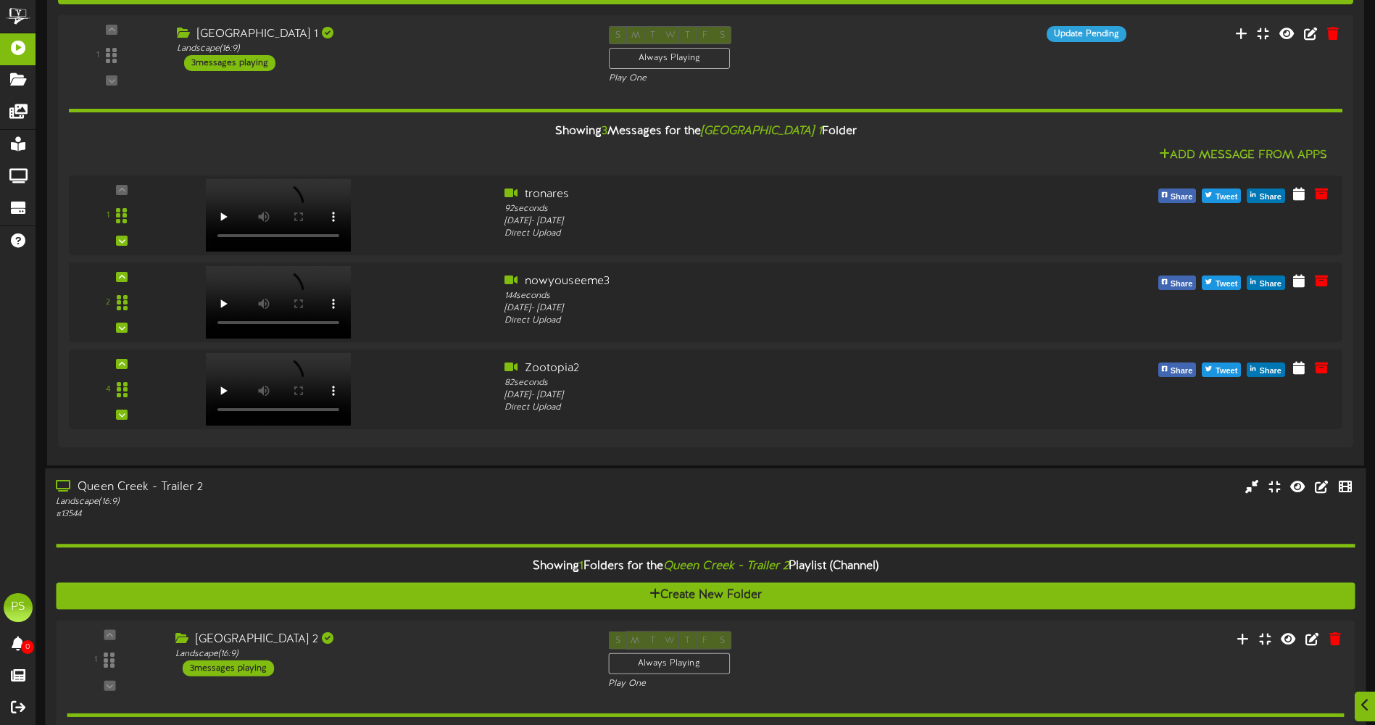
scroll to position [2003, 0]
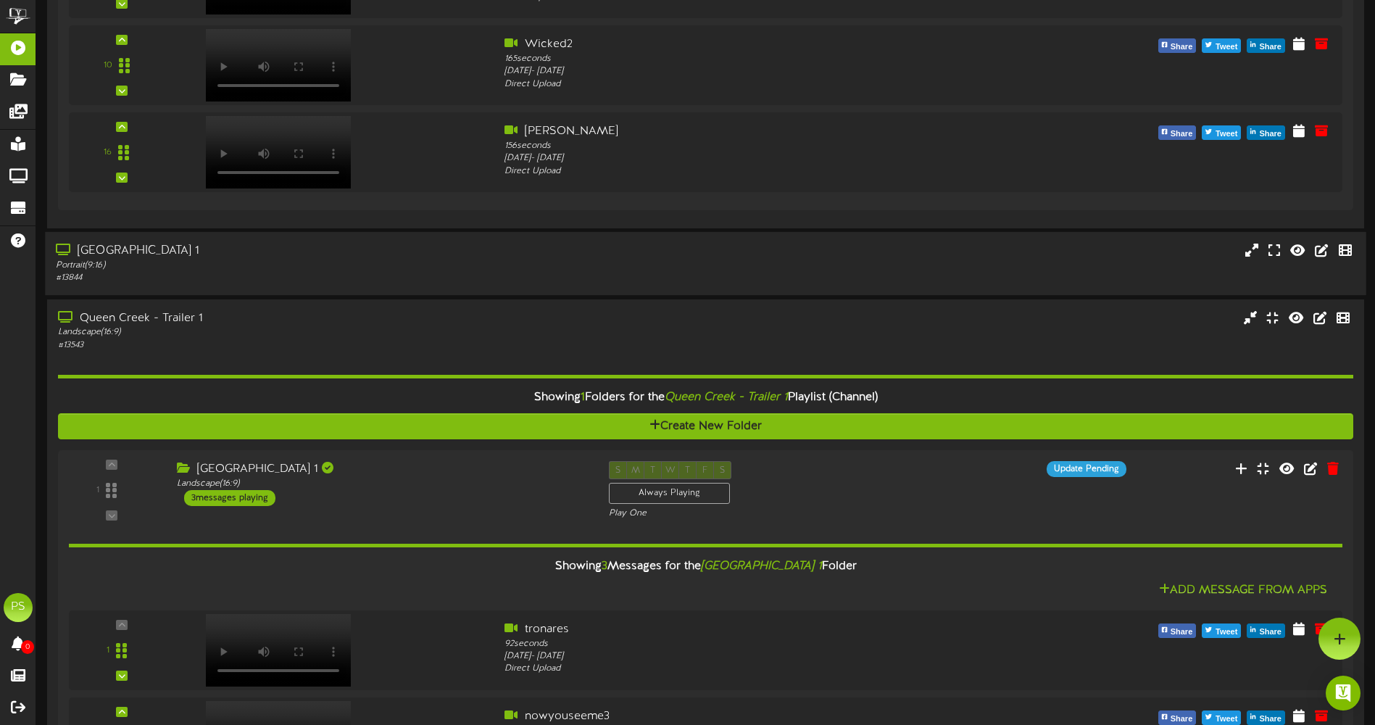
click at [409, 260] on div "Portrait ( 9:16 )" at bounding box center [320, 266] width 528 height 12
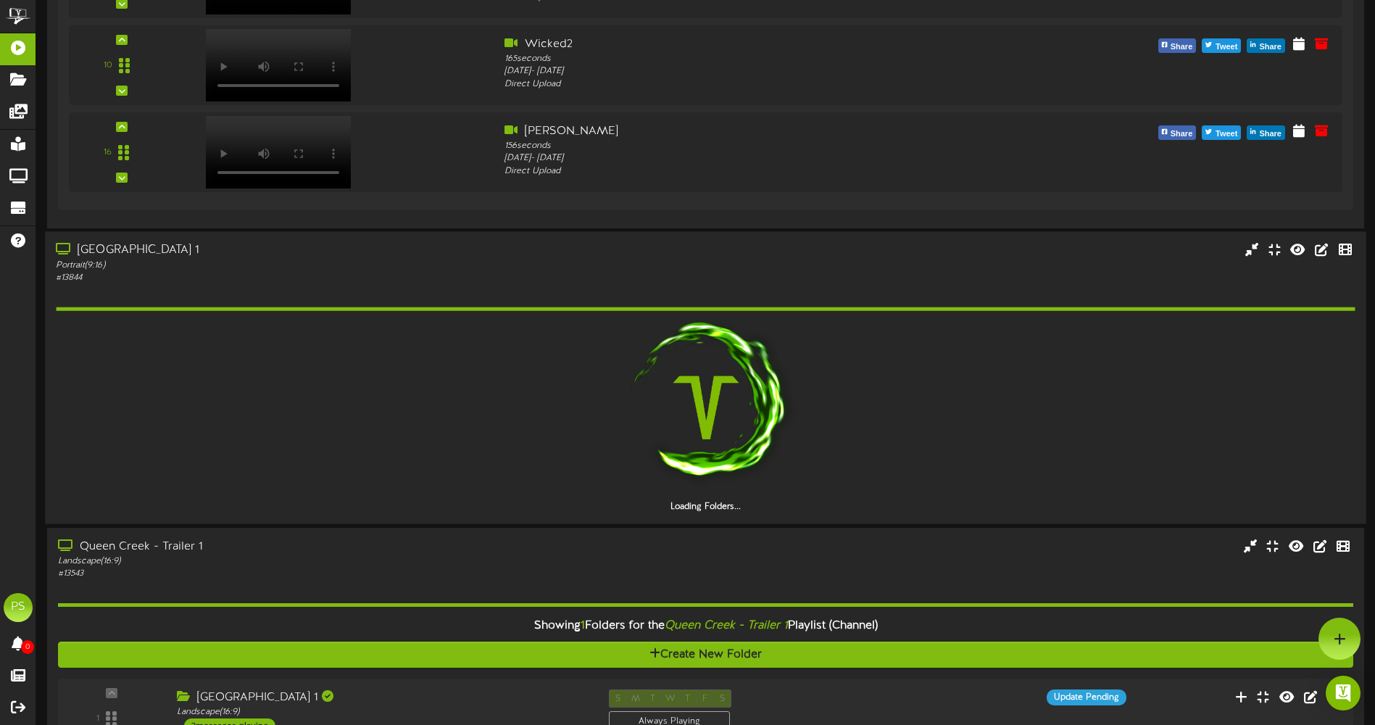
click at [409, 260] on div "Portrait ( 9:16 )" at bounding box center [320, 266] width 528 height 12
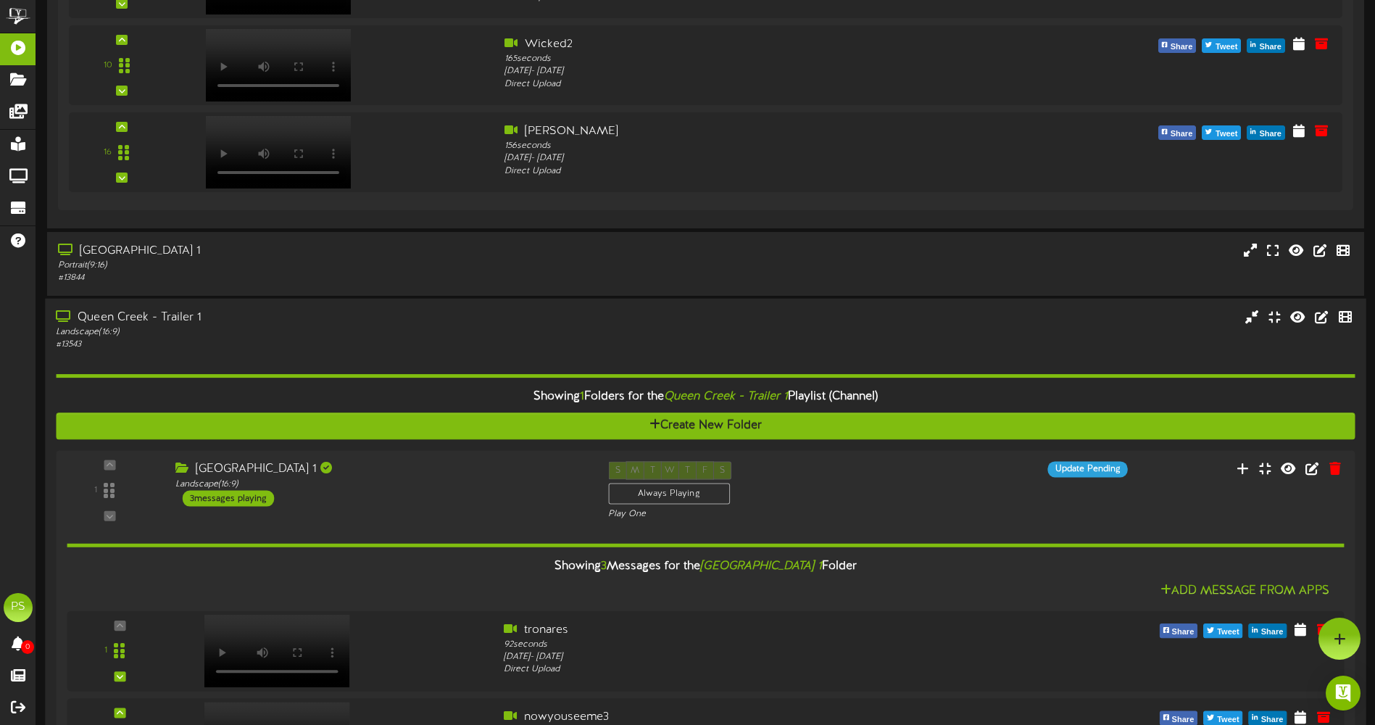
click at [389, 327] on div "Landscape ( 16:9 )" at bounding box center [320, 331] width 528 height 12
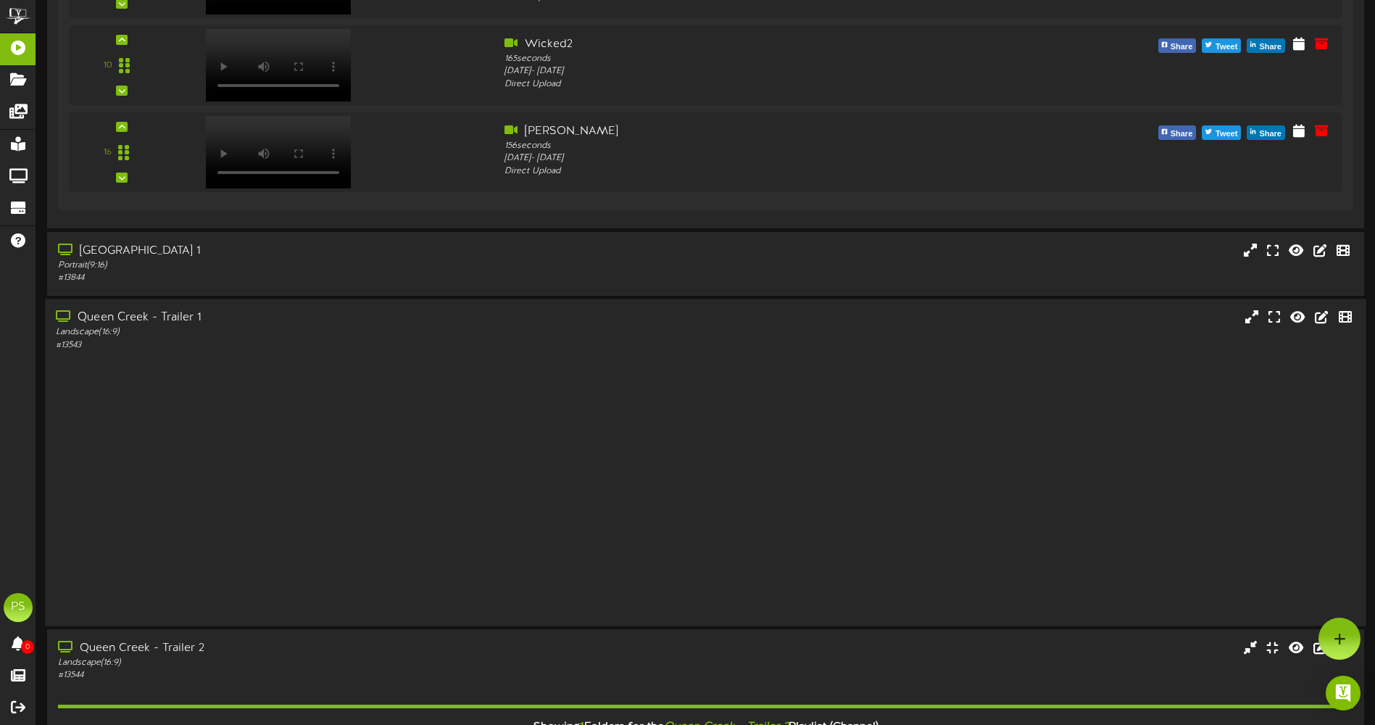
click at [389, 327] on div "Landscape ( 16:9 )" at bounding box center [320, 332] width 528 height 12
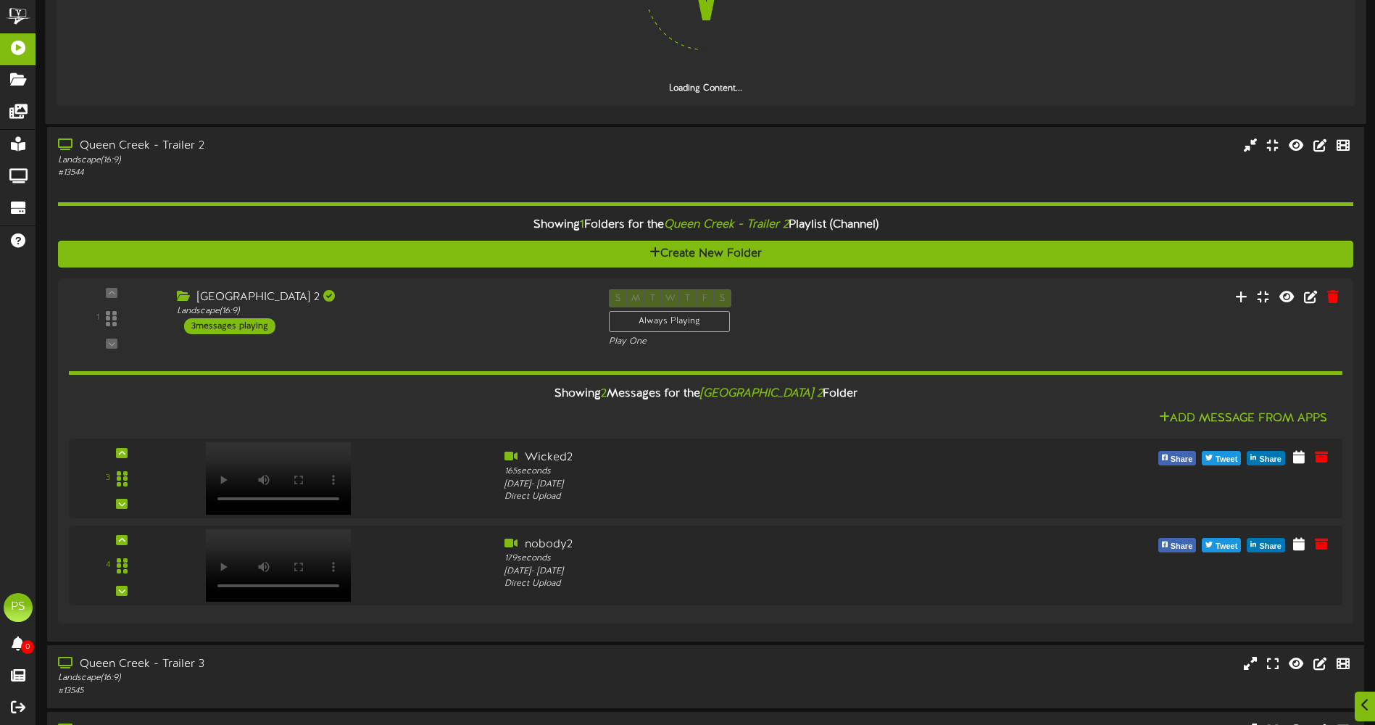
scroll to position [2728, 0]
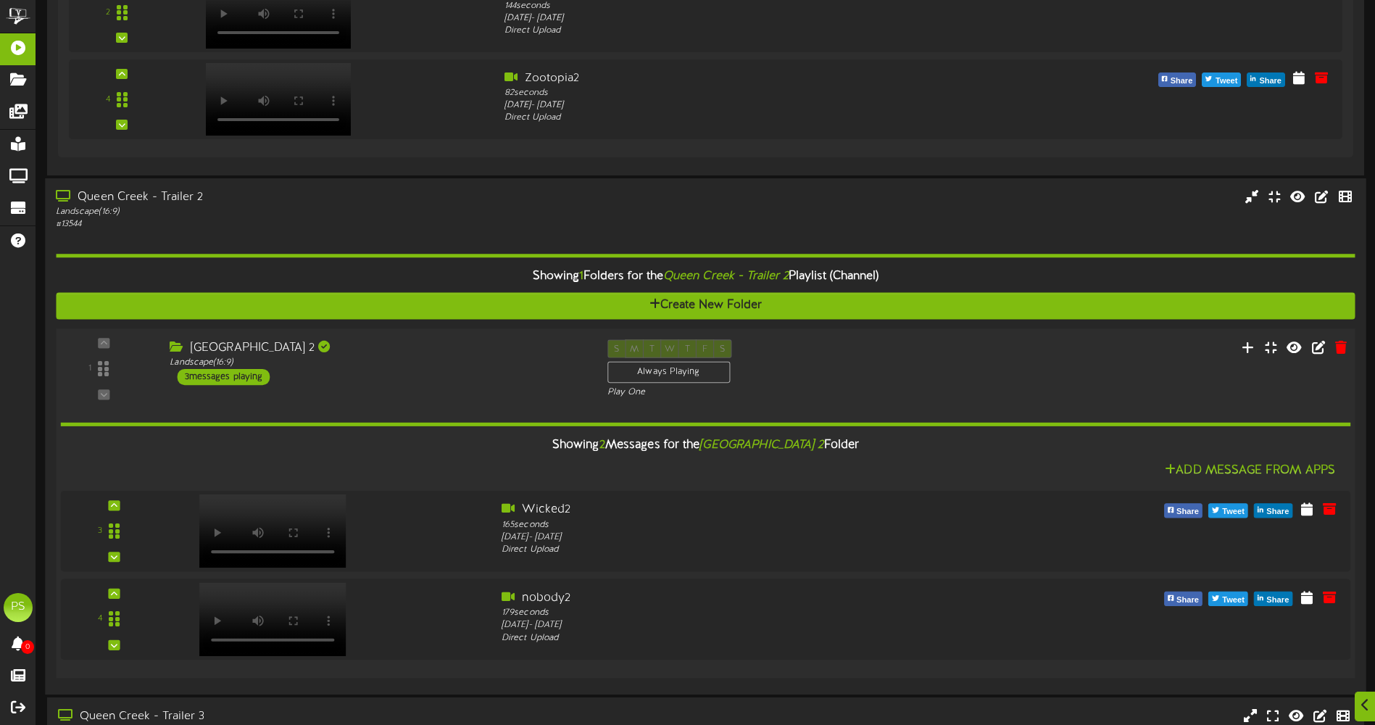
click at [449, 341] on div "[GEOGRAPHIC_DATA] 2" at bounding box center [377, 347] width 415 height 17
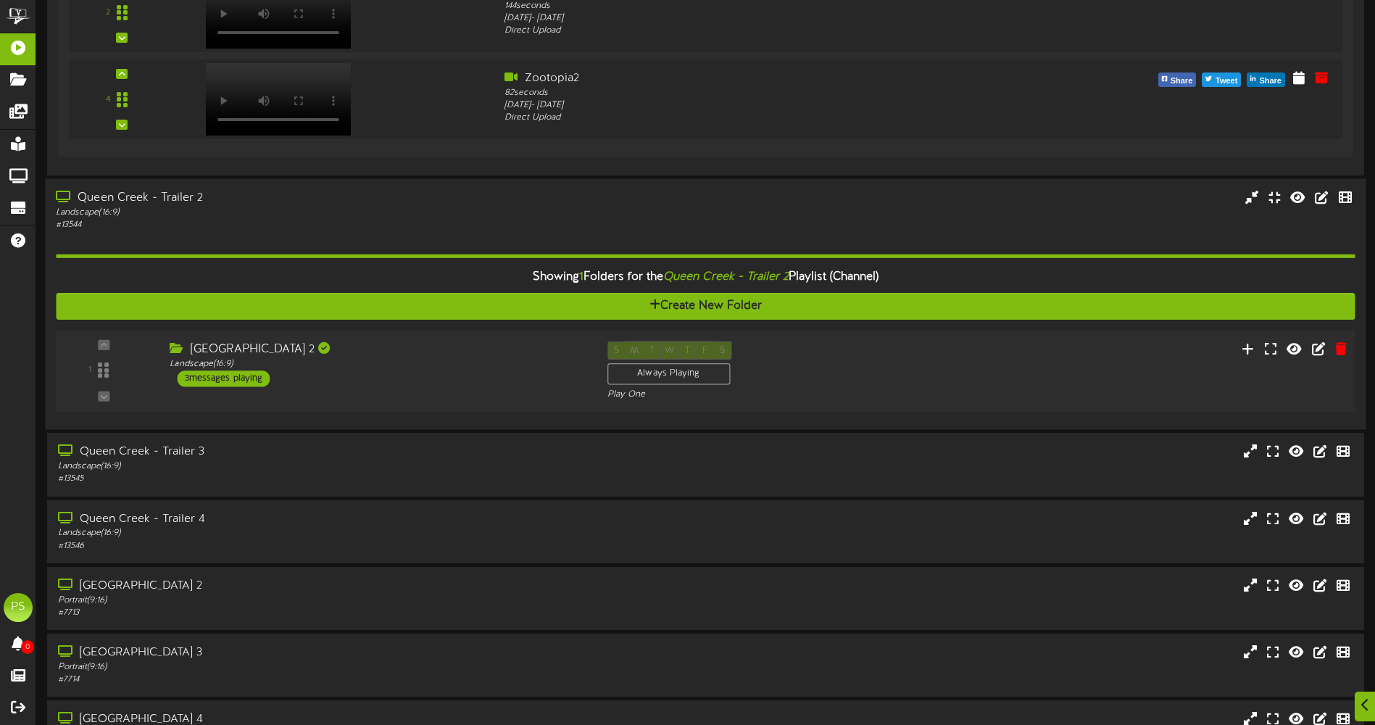
click at [449, 341] on div "[GEOGRAPHIC_DATA] 2" at bounding box center [377, 349] width 415 height 17
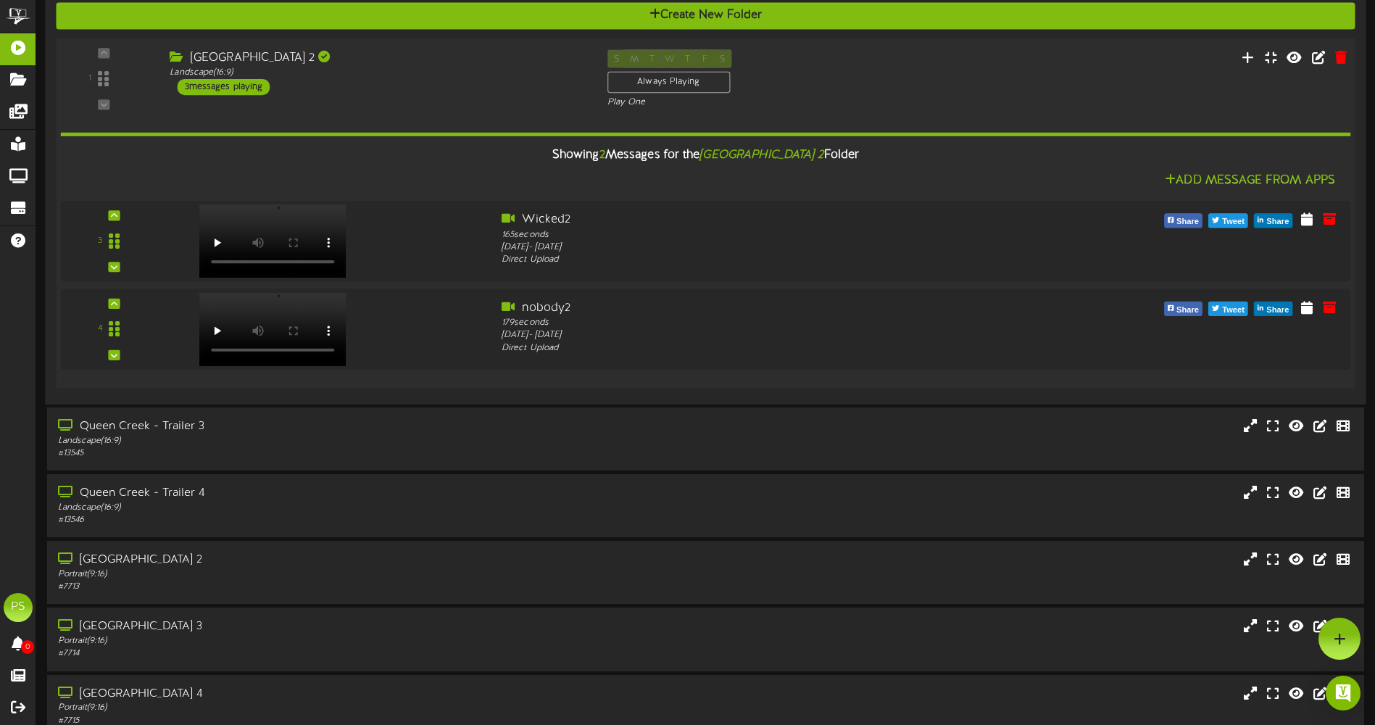
scroll to position [2583, 0]
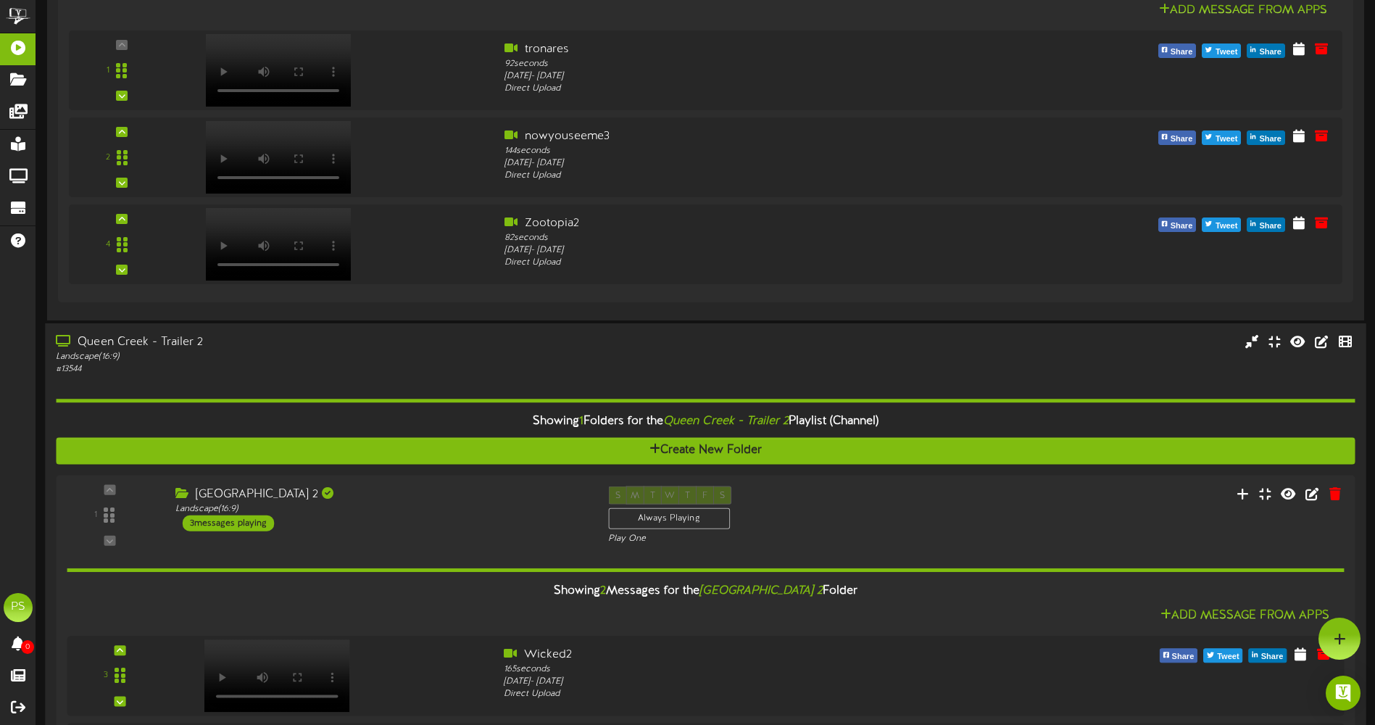
click at [441, 354] on div "Landscape ( 16:9 )" at bounding box center [320, 357] width 528 height 12
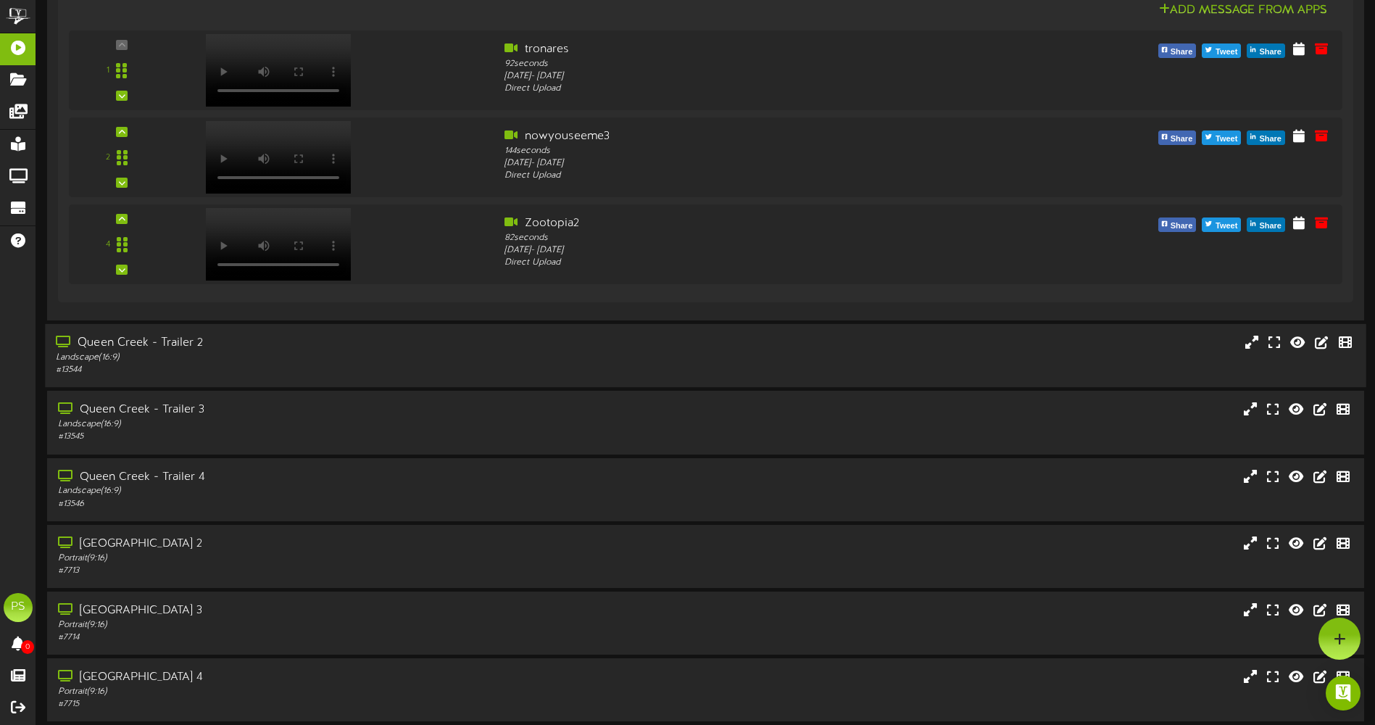
click at [441, 354] on div "Landscape ( 16:9 )" at bounding box center [320, 358] width 528 height 12
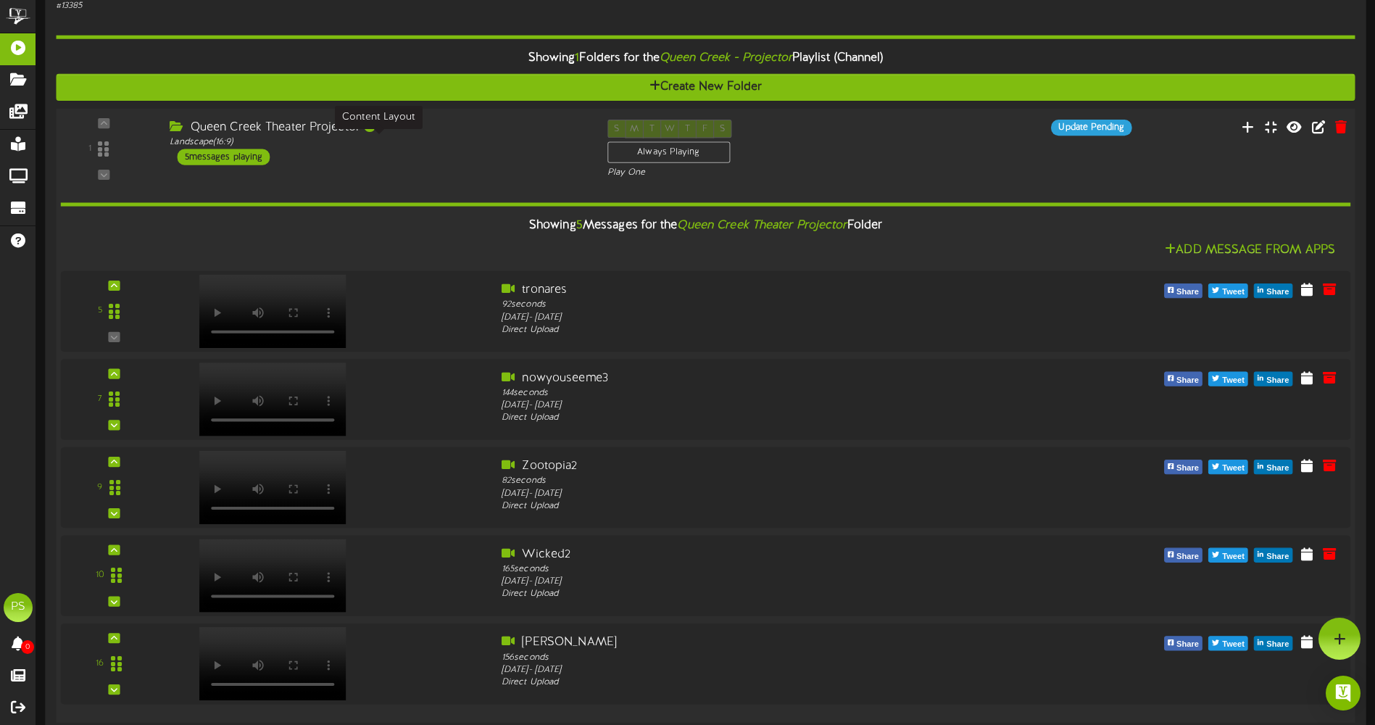
scroll to position [1350, 0]
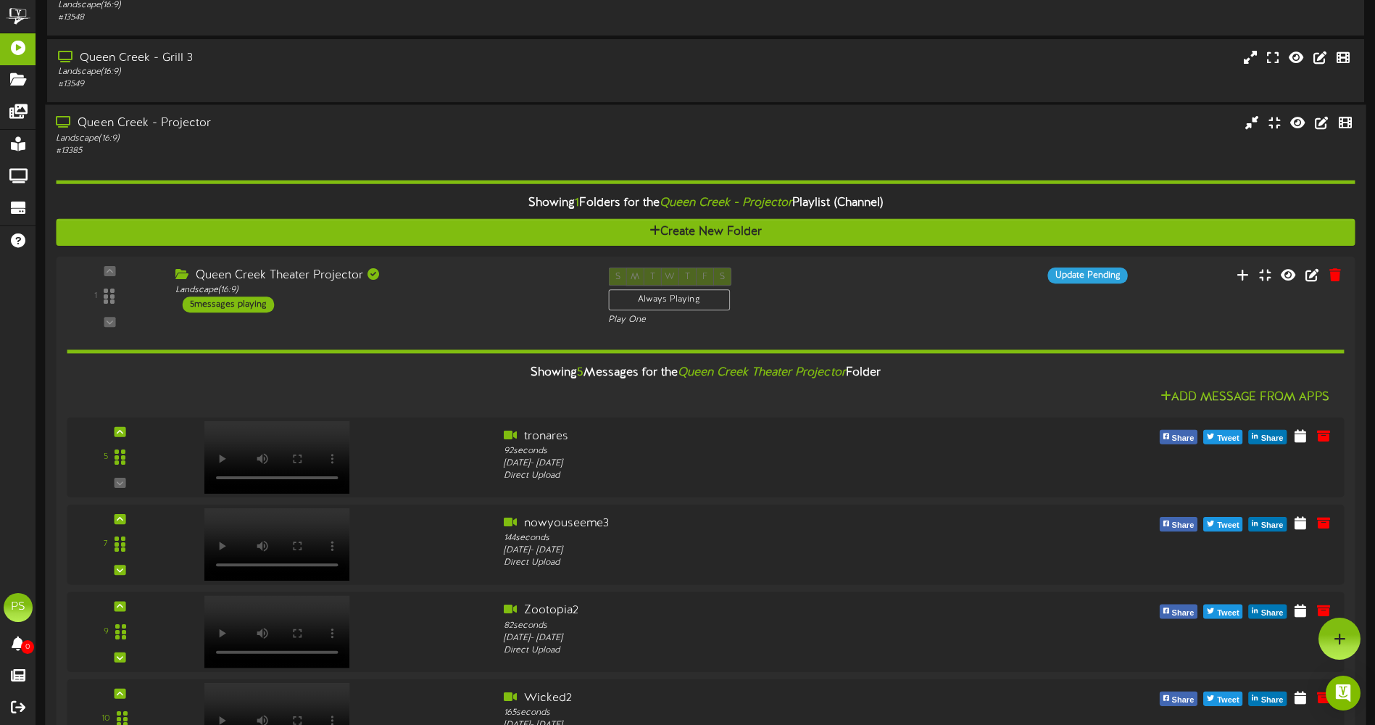
click at [381, 144] on div "# 13385" at bounding box center [320, 150] width 528 height 12
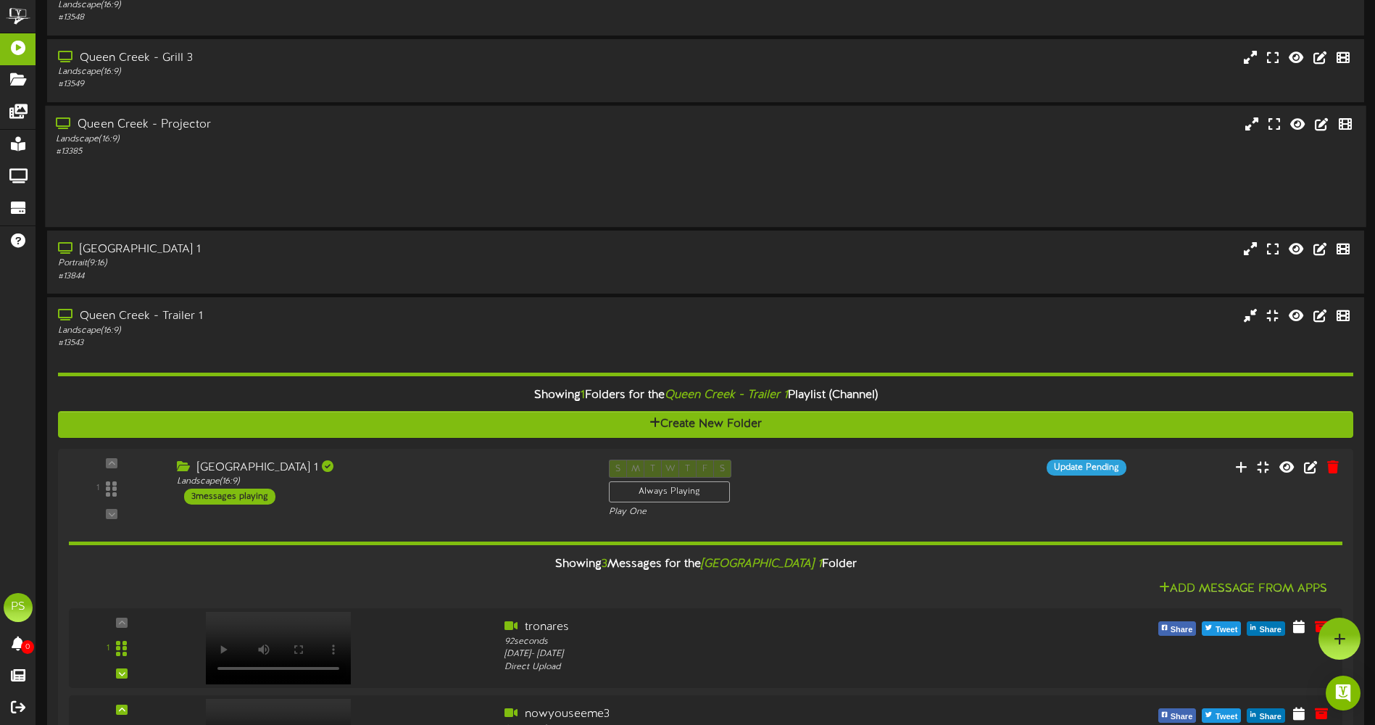
click at [381, 144] on div "Landscape ( 16:9 )" at bounding box center [320, 139] width 528 height 12
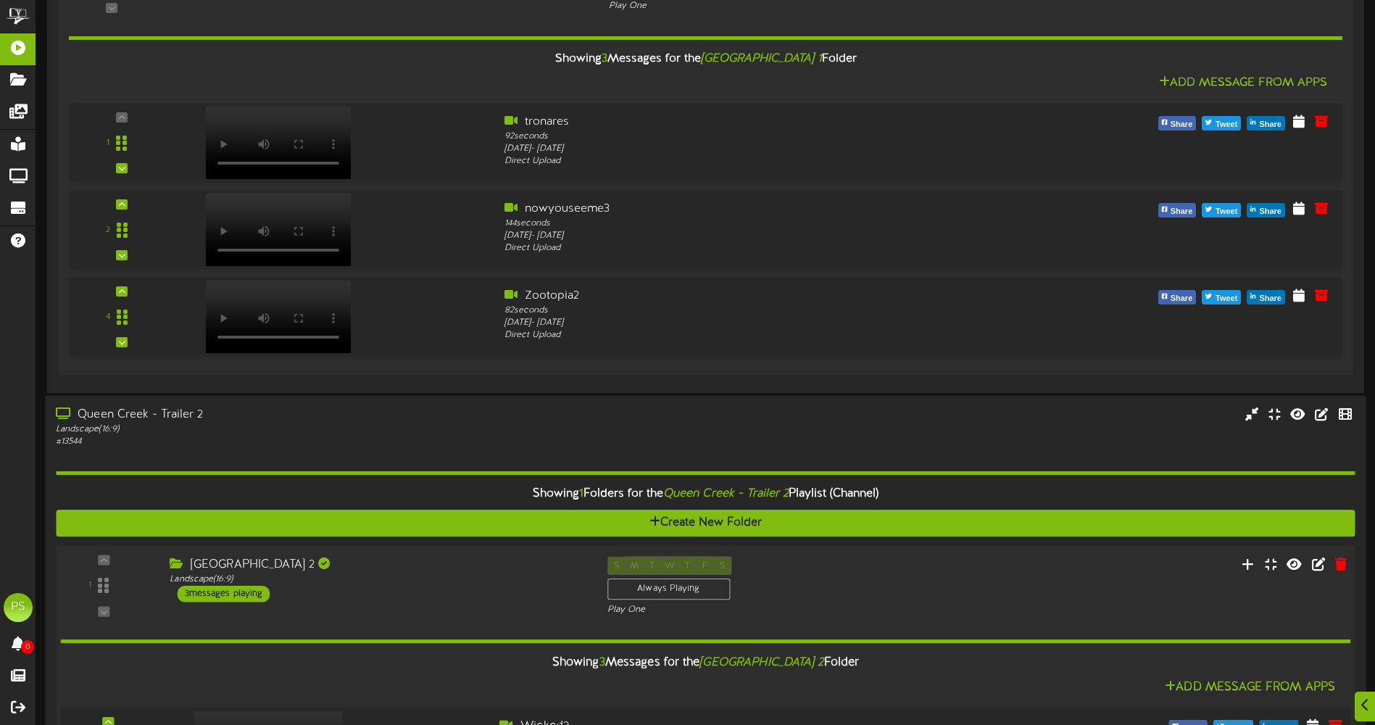
scroll to position [2873, 0]
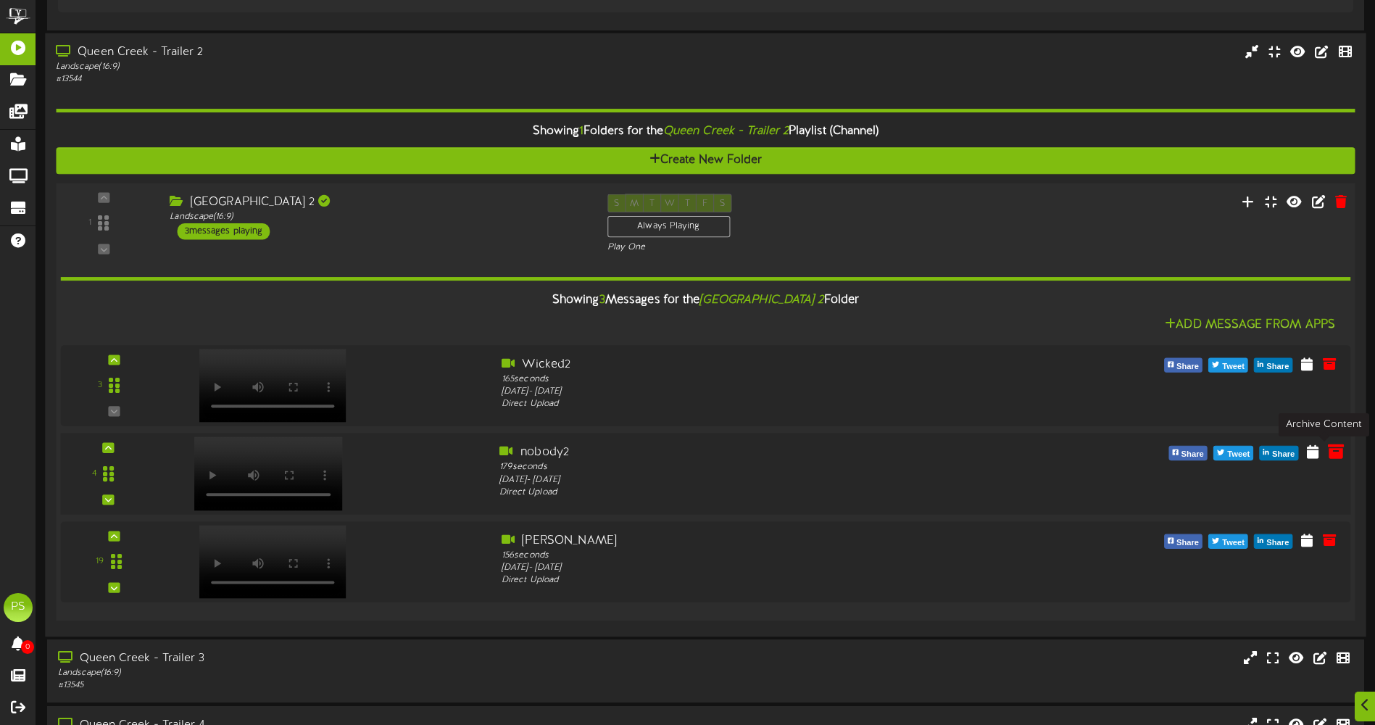
click at [1332, 453] on icon at bounding box center [1336, 451] width 16 height 16
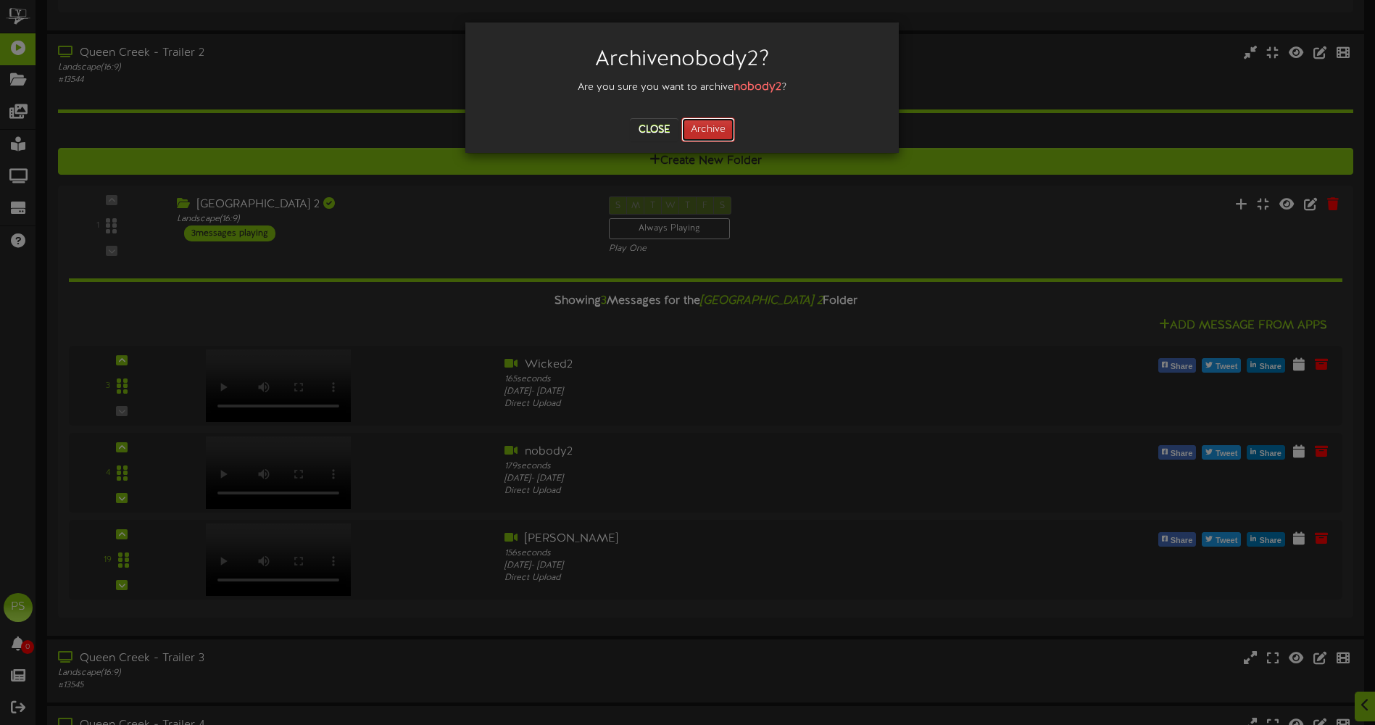
click at [696, 133] on button "Archive" at bounding box center [708, 129] width 54 height 25
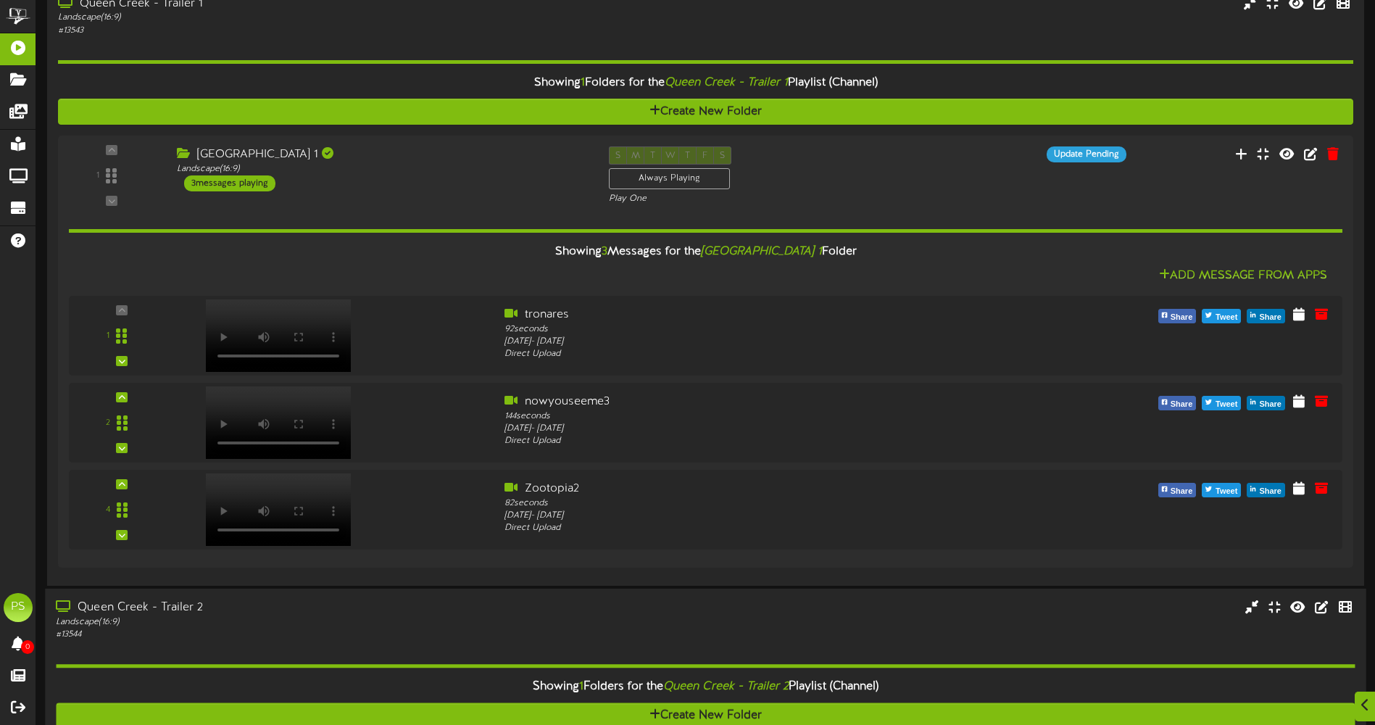
scroll to position [2655, 0]
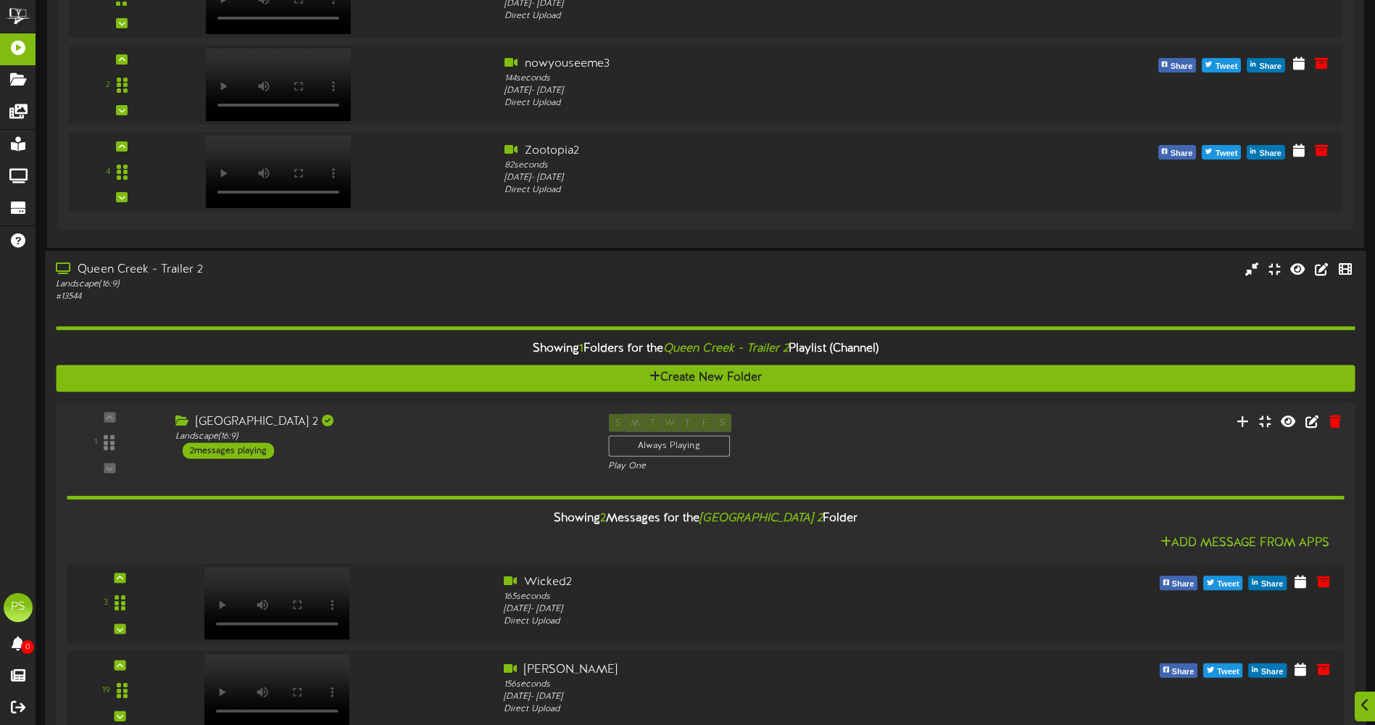
click at [362, 280] on div "Landscape ( 16:9 )" at bounding box center [320, 284] width 528 height 12
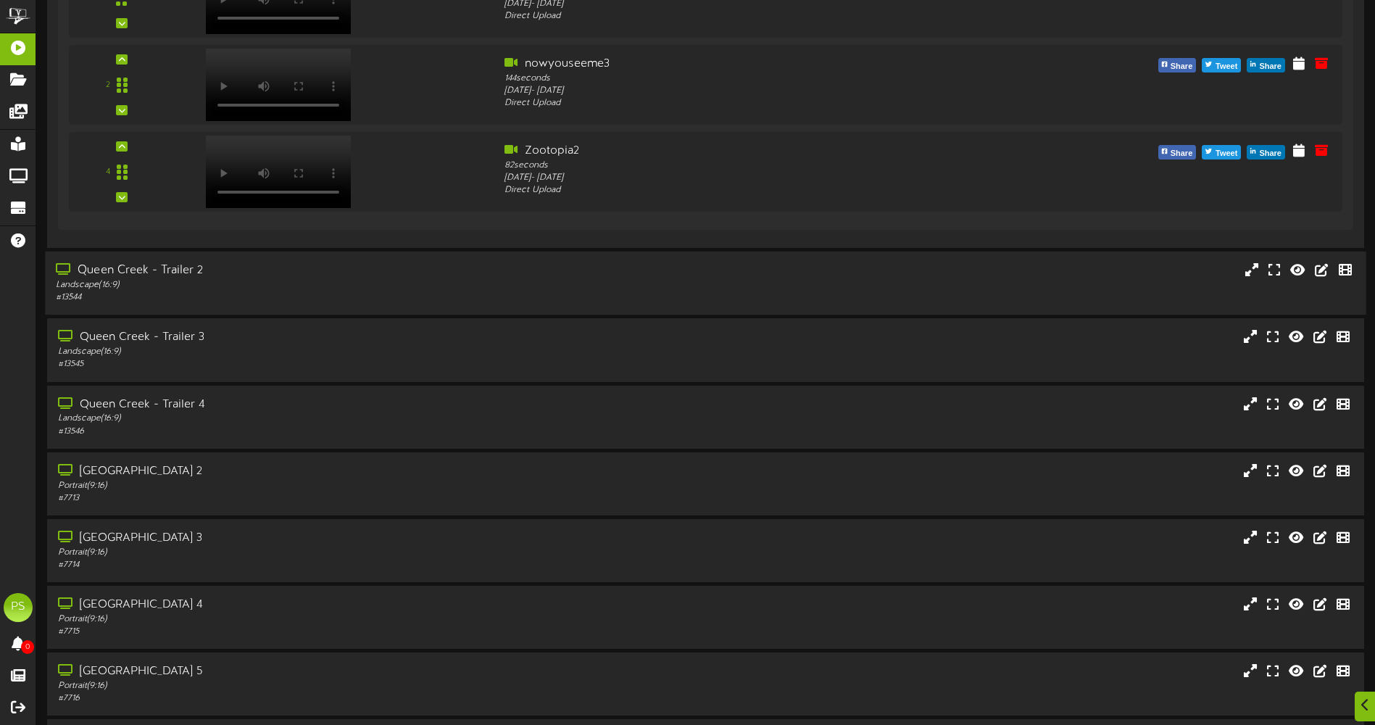
click at [362, 280] on div "Landscape ( 16:9 )" at bounding box center [320, 285] width 528 height 12
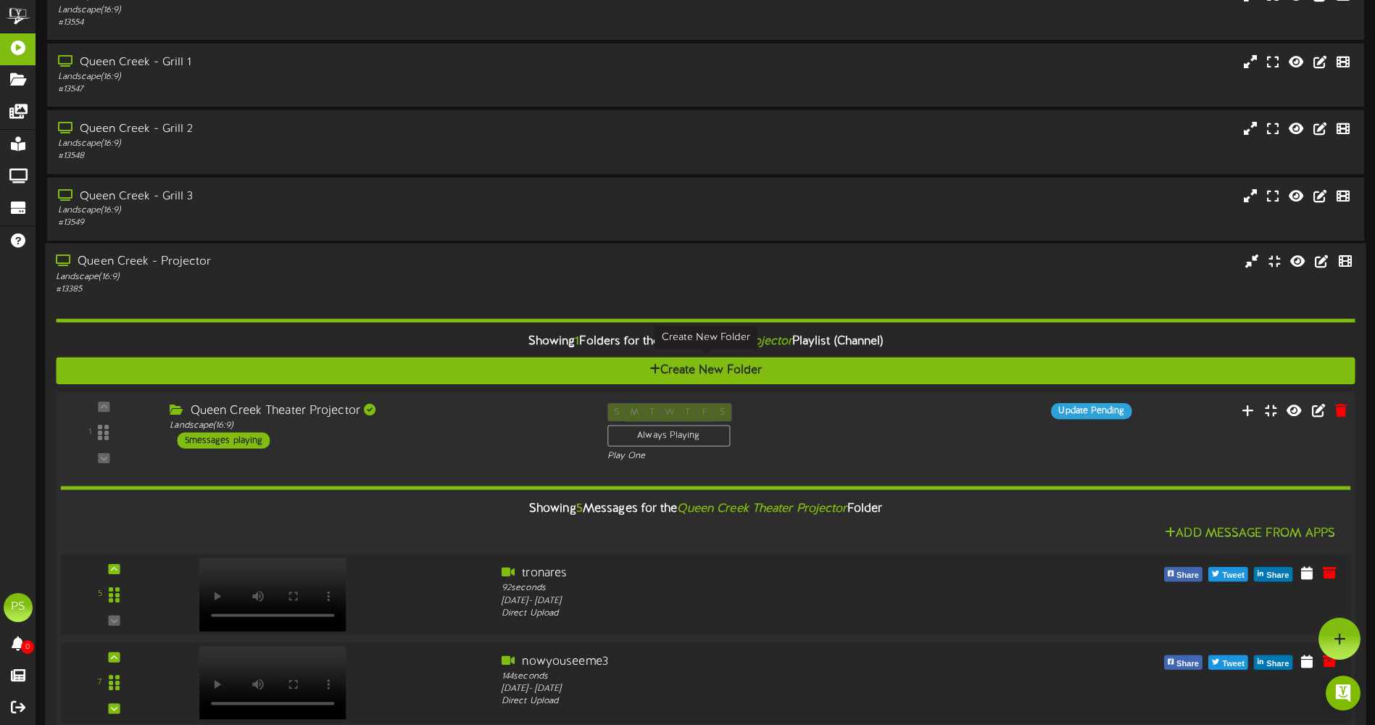
scroll to position [1206, 0]
